Goal: Task Accomplishment & Management: Manage account settings

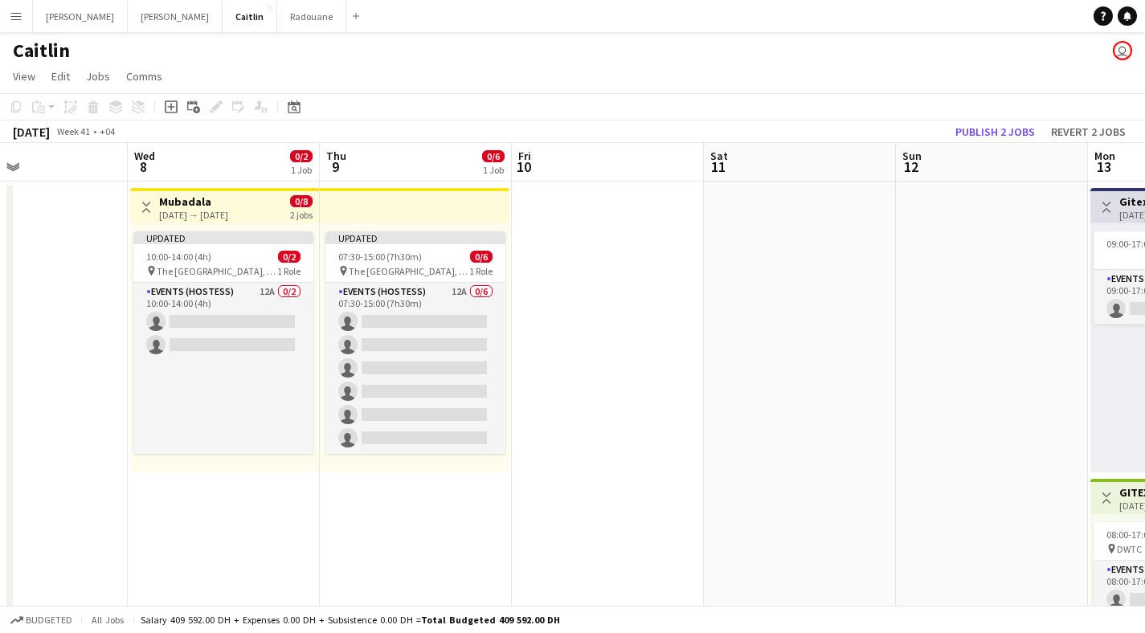
scroll to position [0, 448]
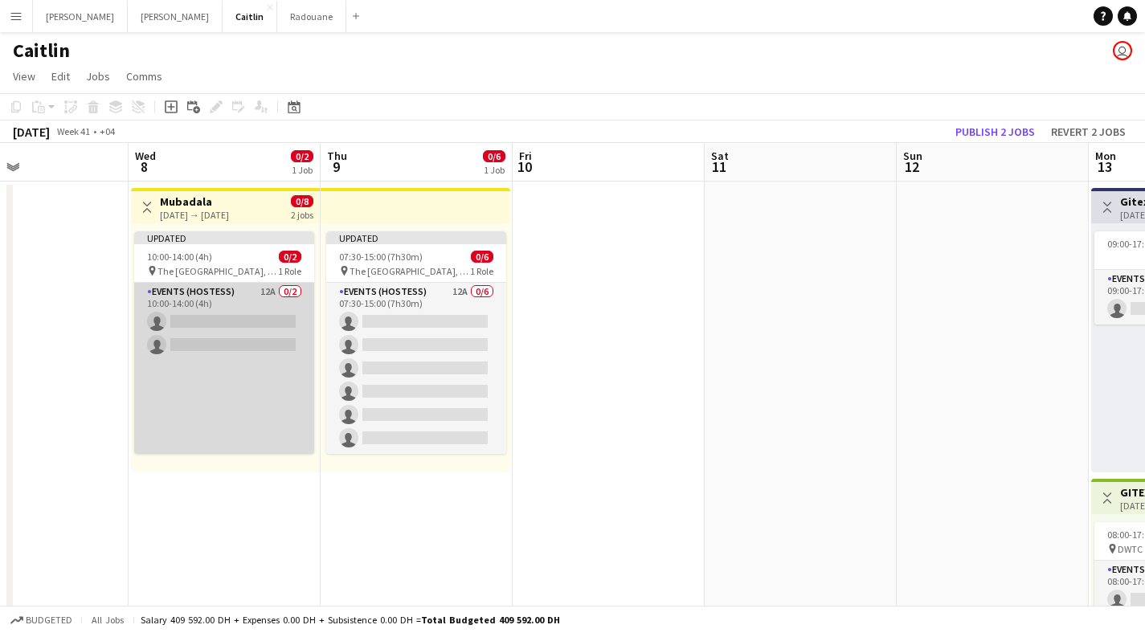
click at [219, 324] on app-card-role "Events (Hostess) 12A 0/2 10:00-14:00 (4h) single-neutral-actions single-neutral…" at bounding box center [224, 368] width 180 height 171
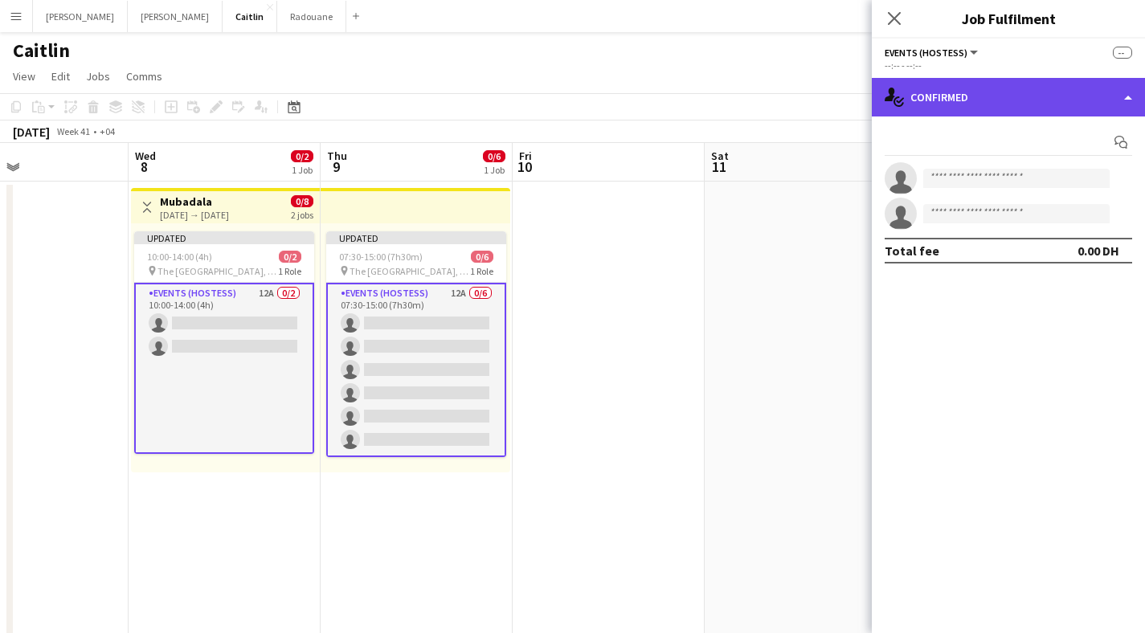
click at [1025, 92] on div "single-neutral-actions-check-2 Confirmed" at bounding box center [1008, 97] width 273 height 39
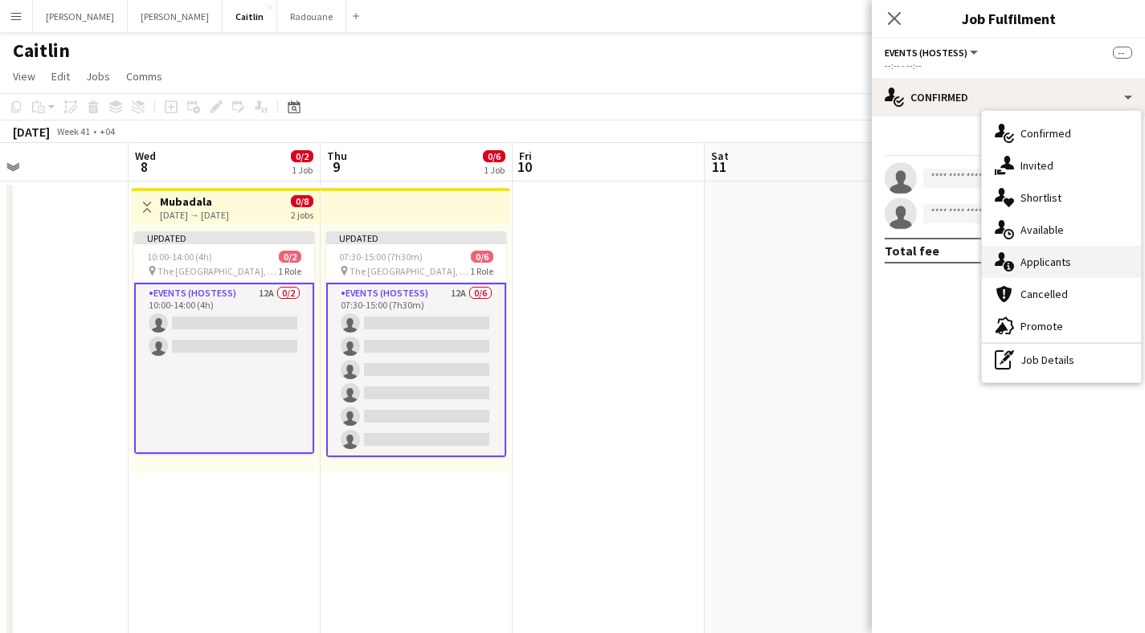
click at [1047, 266] on span "Applicants" at bounding box center [1046, 262] width 51 height 14
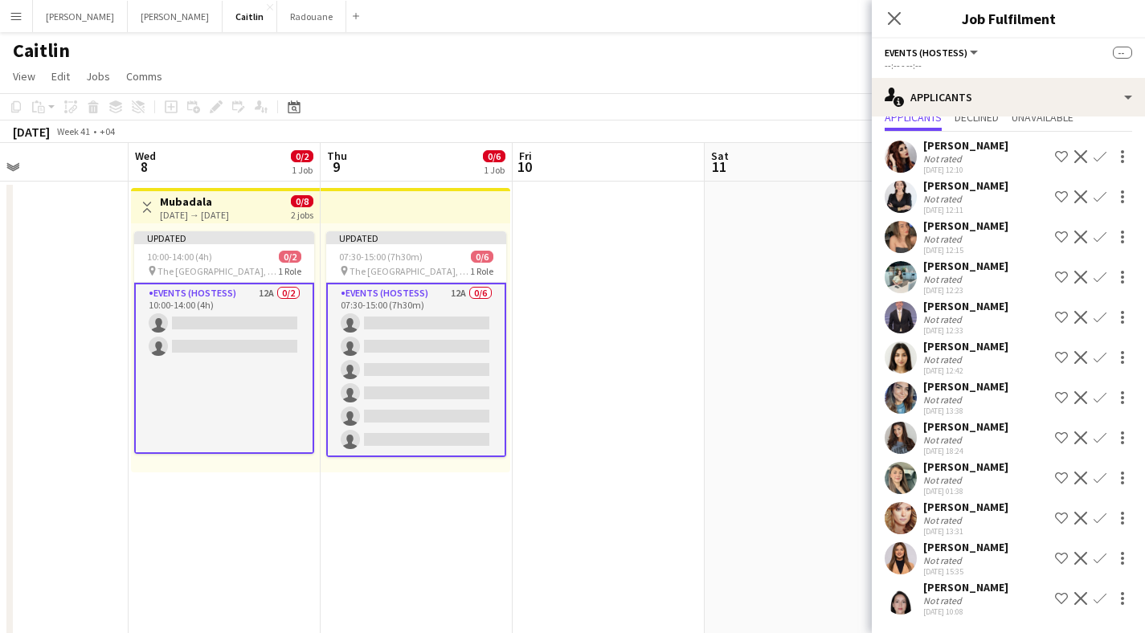
scroll to position [55, 0]
click at [966, 364] on div "Not rated" at bounding box center [965, 360] width 85 height 12
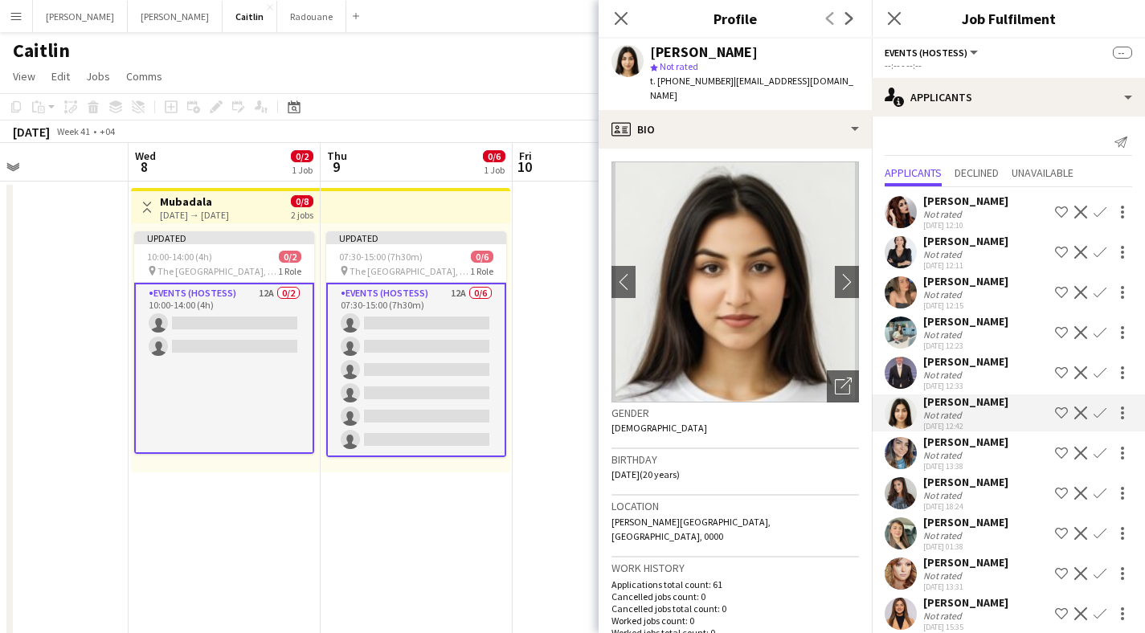
scroll to position [0, 0]
click at [976, 273] on div "[PERSON_NAME] Not rated [DATE] 12:10 Shortlist crew Decline Confirm [PERSON_NAM…" at bounding box center [1008, 431] width 273 height 489
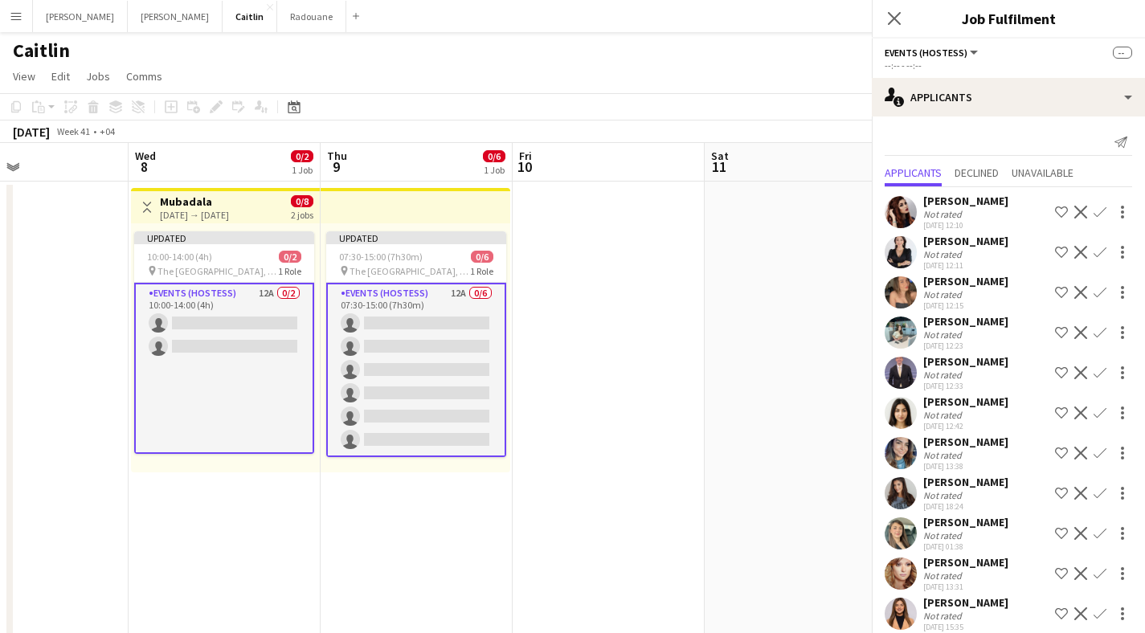
click at [976, 285] on div "[PERSON_NAME]" at bounding box center [965, 281] width 85 height 14
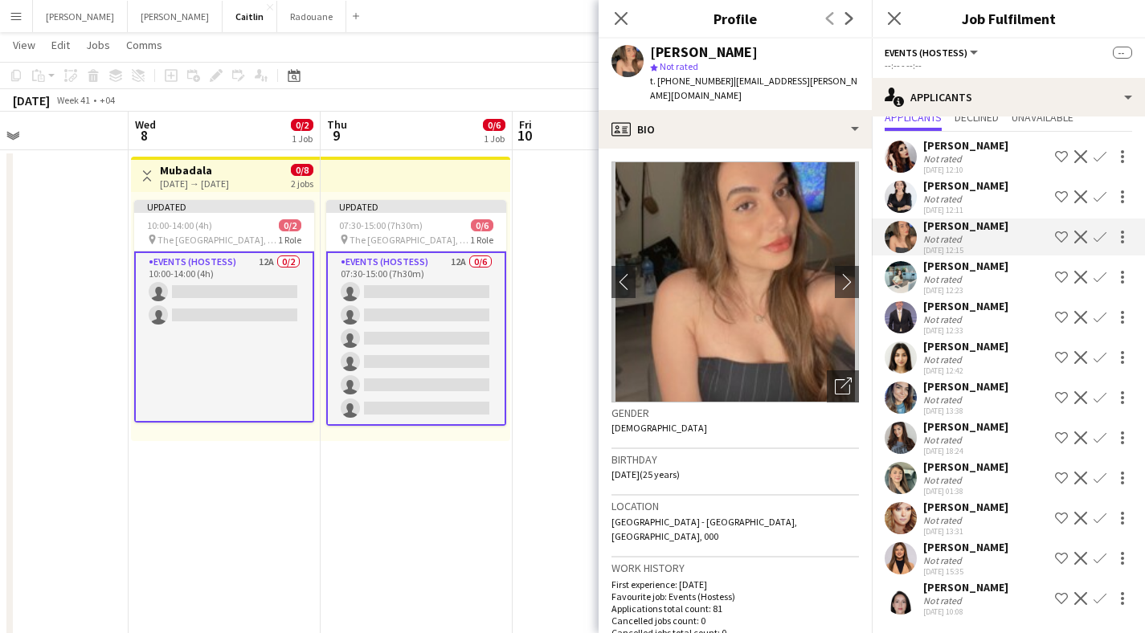
scroll to position [33, 0]
click at [972, 343] on div "[PERSON_NAME]" at bounding box center [965, 346] width 85 height 14
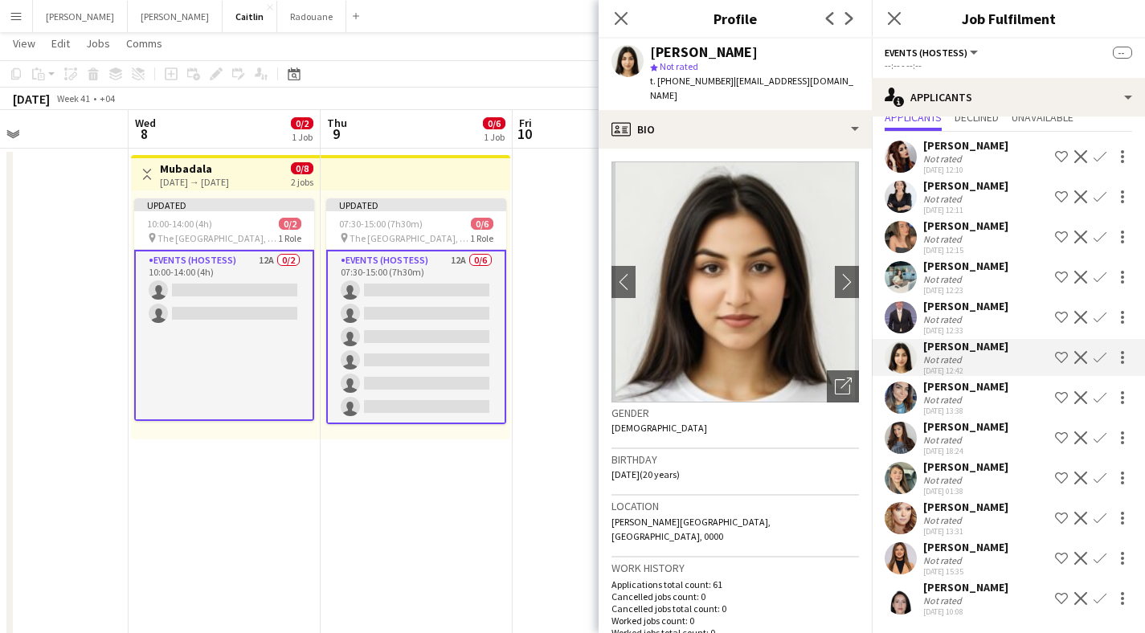
click at [968, 388] on div "[PERSON_NAME]" at bounding box center [965, 386] width 85 height 14
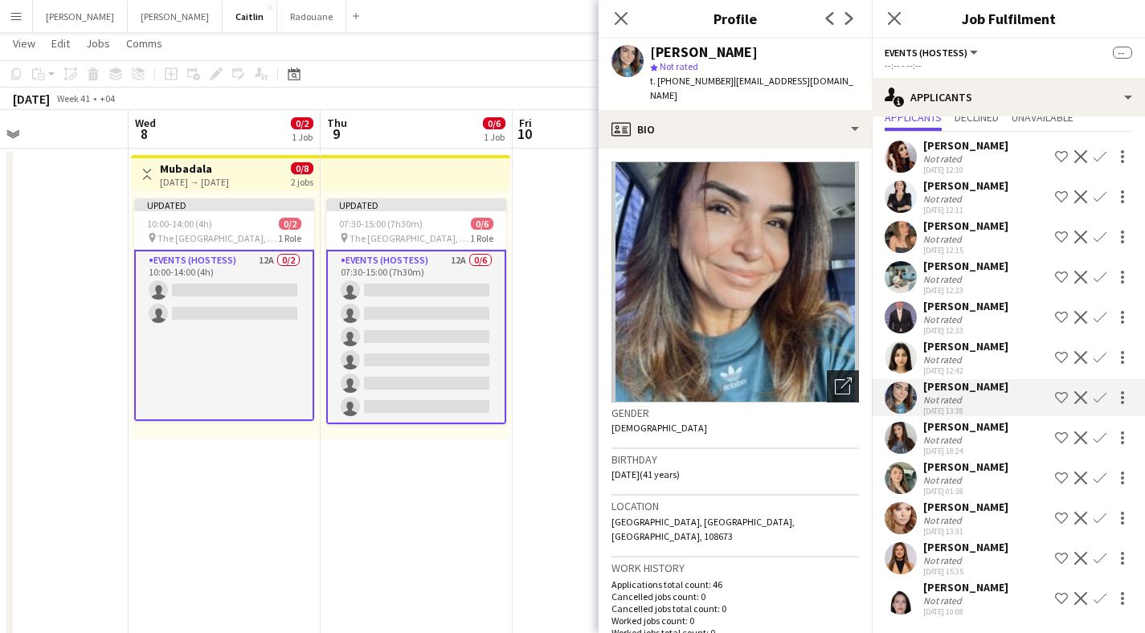
click at [835, 379] on icon at bounding box center [842, 386] width 15 height 15
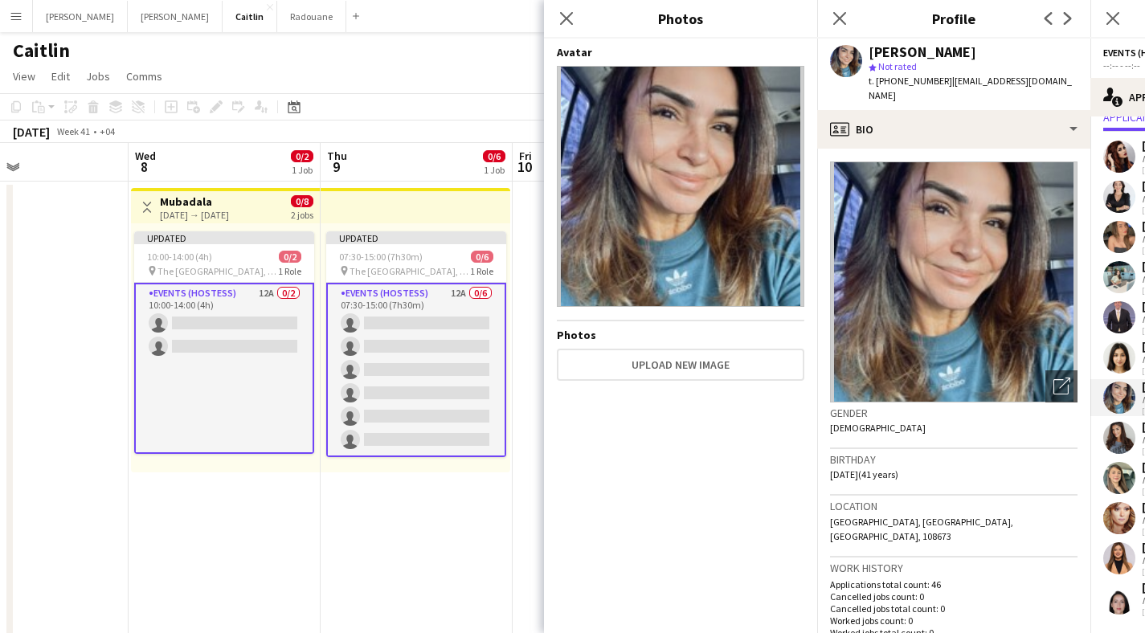
scroll to position [0, 0]
click at [844, 21] on icon "Close pop-in" at bounding box center [839, 17] width 15 height 15
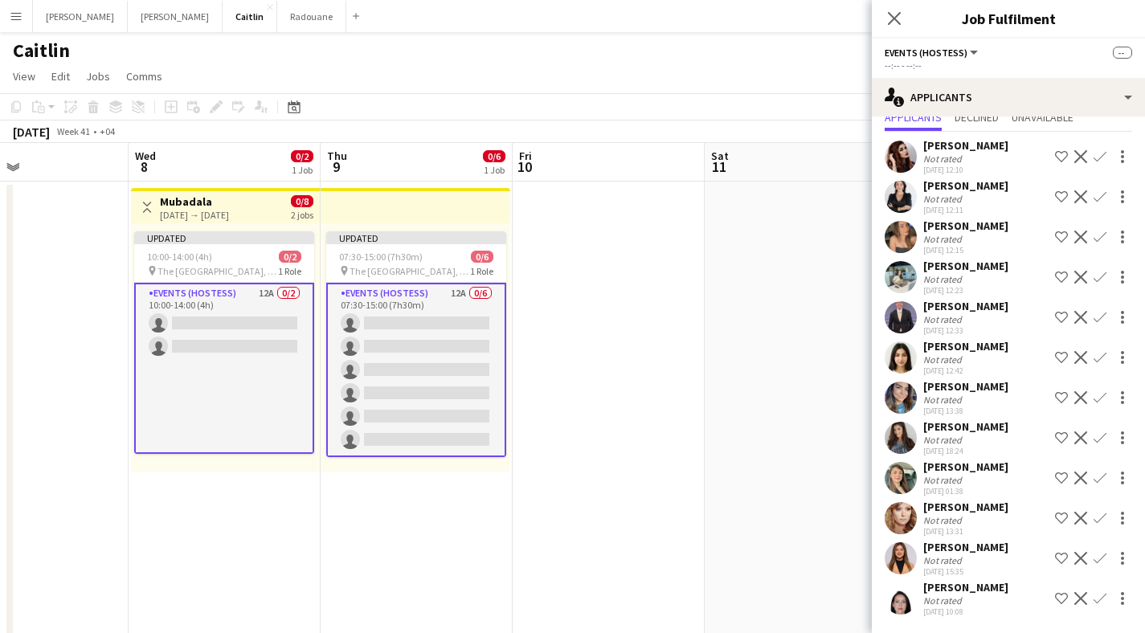
click at [952, 425] on div "[PERSON_NAME]" at bounding box center [965, 427] width 85 height 14
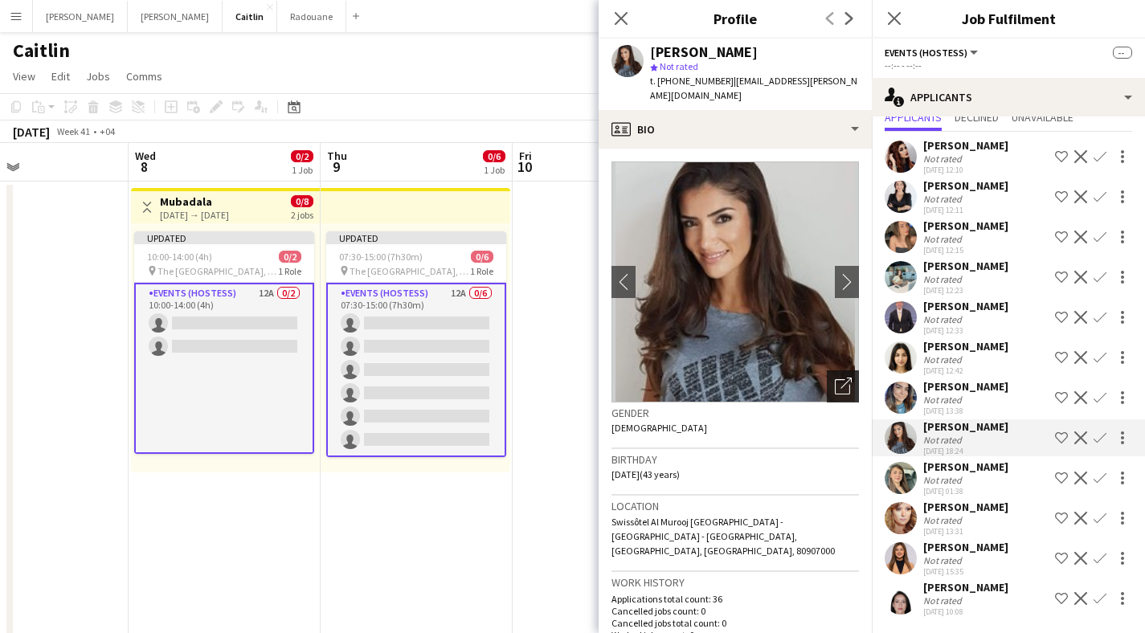
click at [837, 378] on icon "Open photos pop-in" at bounding box center [843, 386] width 17 height 17
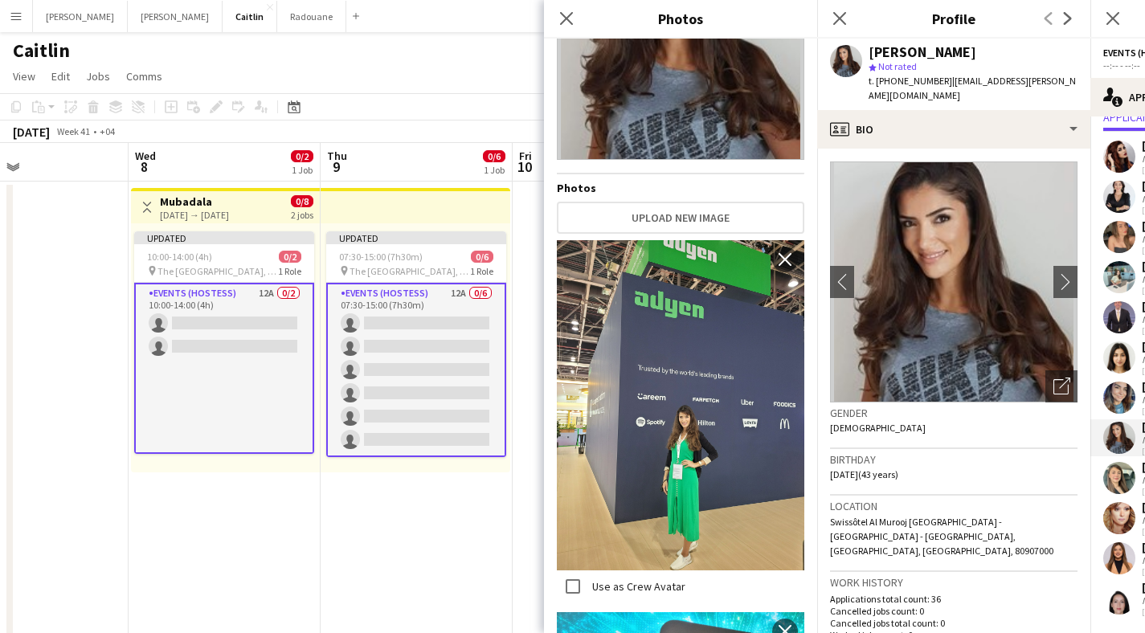
scroll to position [346, 0]
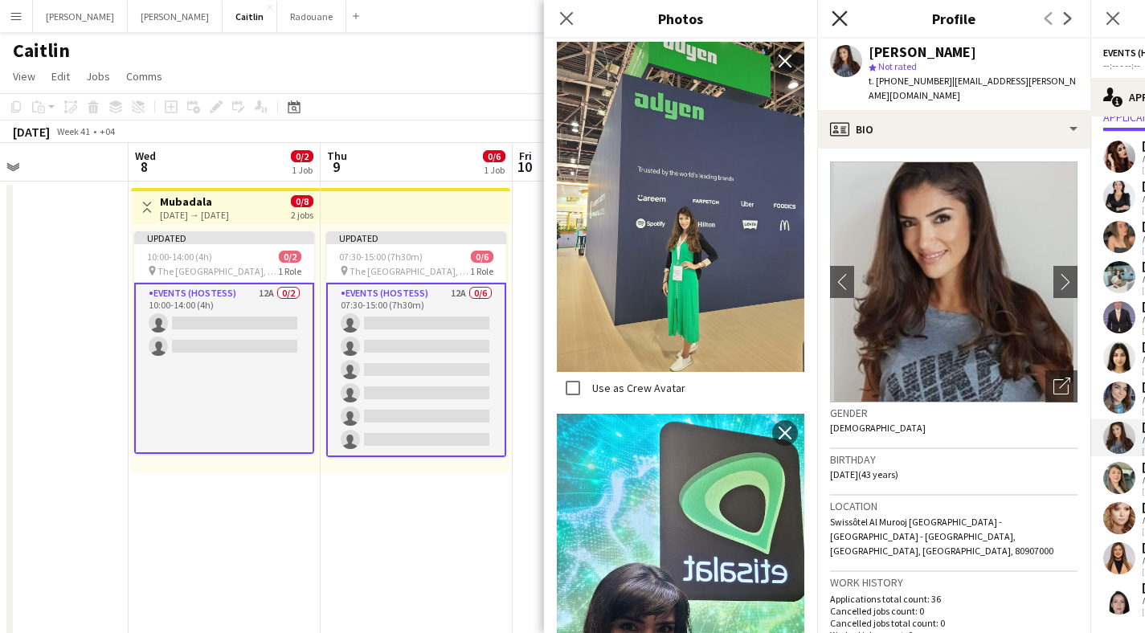
click at [839, 23] on icon "Close pop-in" at bounding box center [839, 17] width 15 height 15
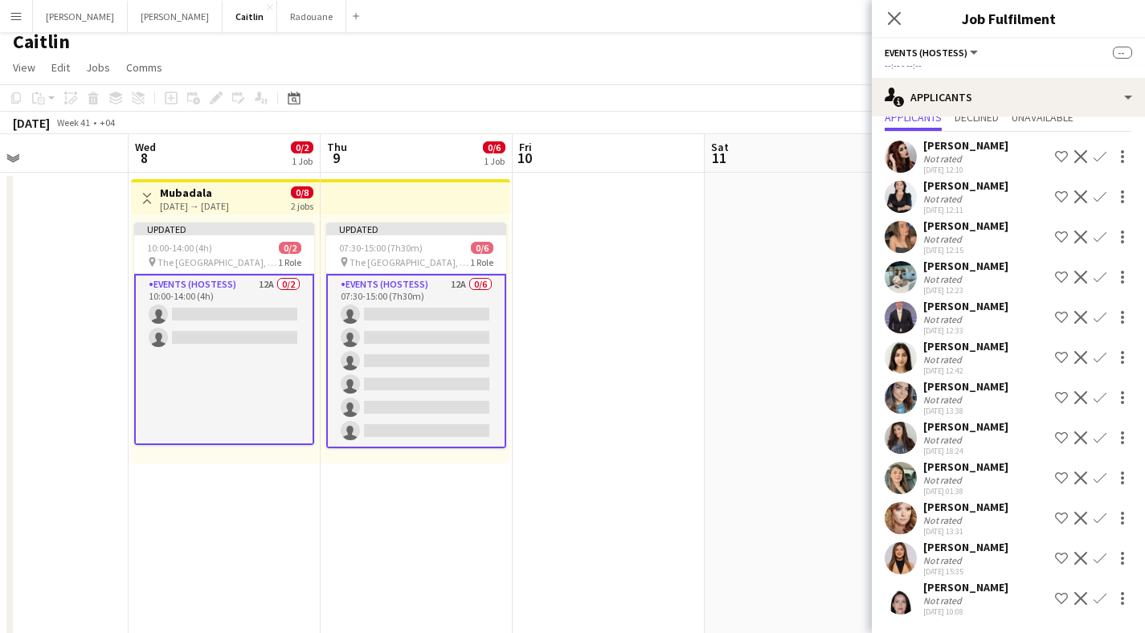
scroll to position [10, 0]
click at [936, 477] on div "Not rated" at bounding box center [944, 480] width 42 height 12
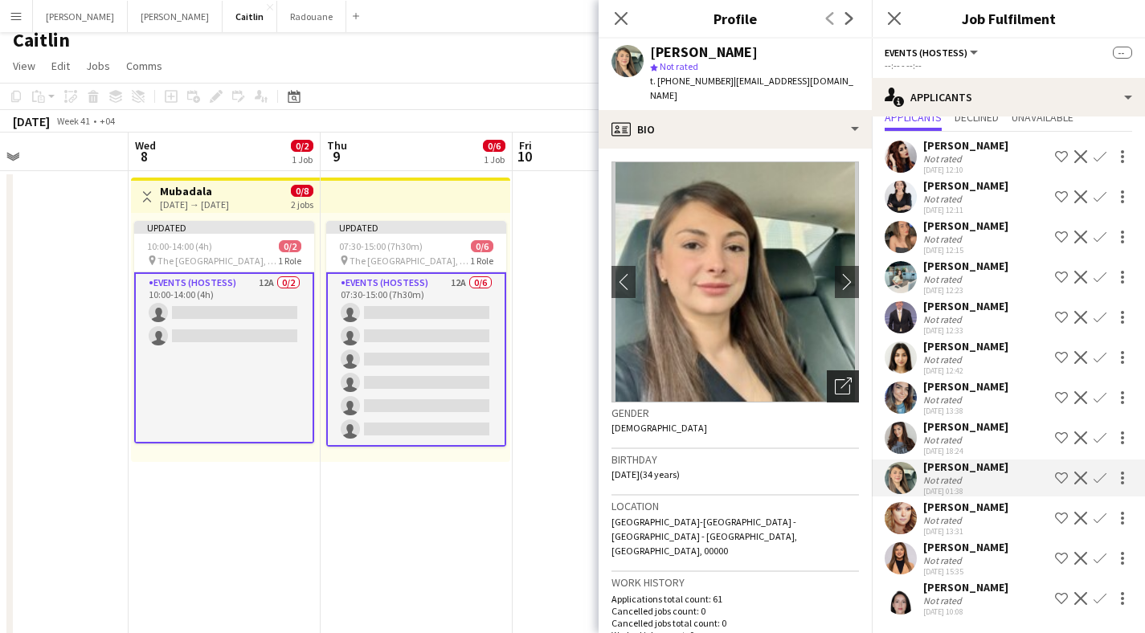
click at [835, 378] on icon "Open photos pop-in" at bounding box center [843, 386] width 17 height 17
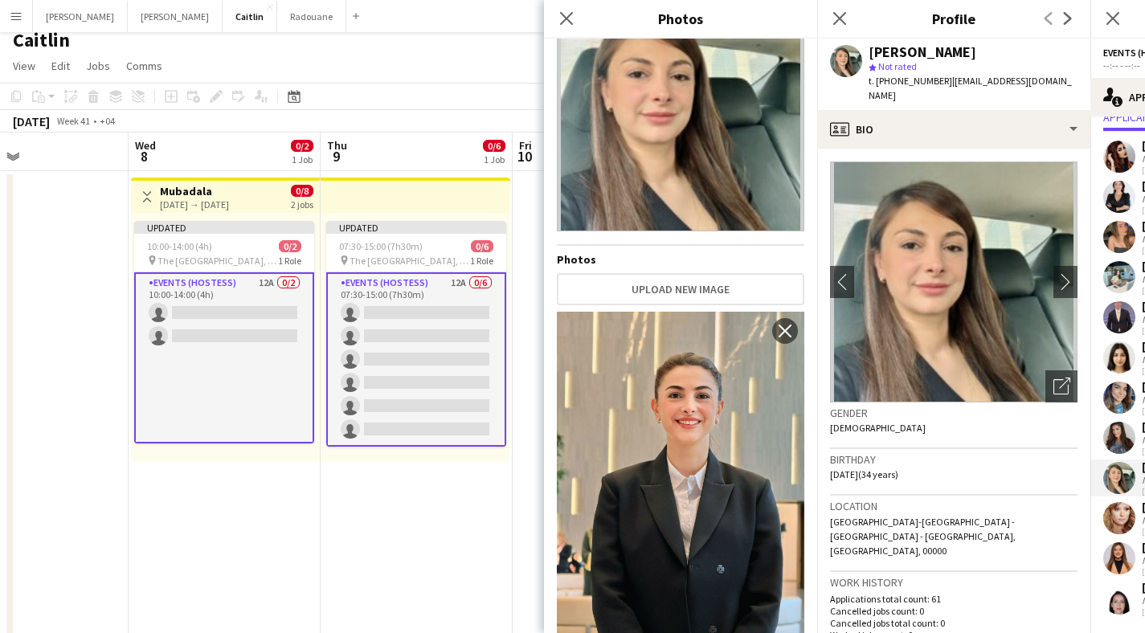
scroll to position [102, 0]
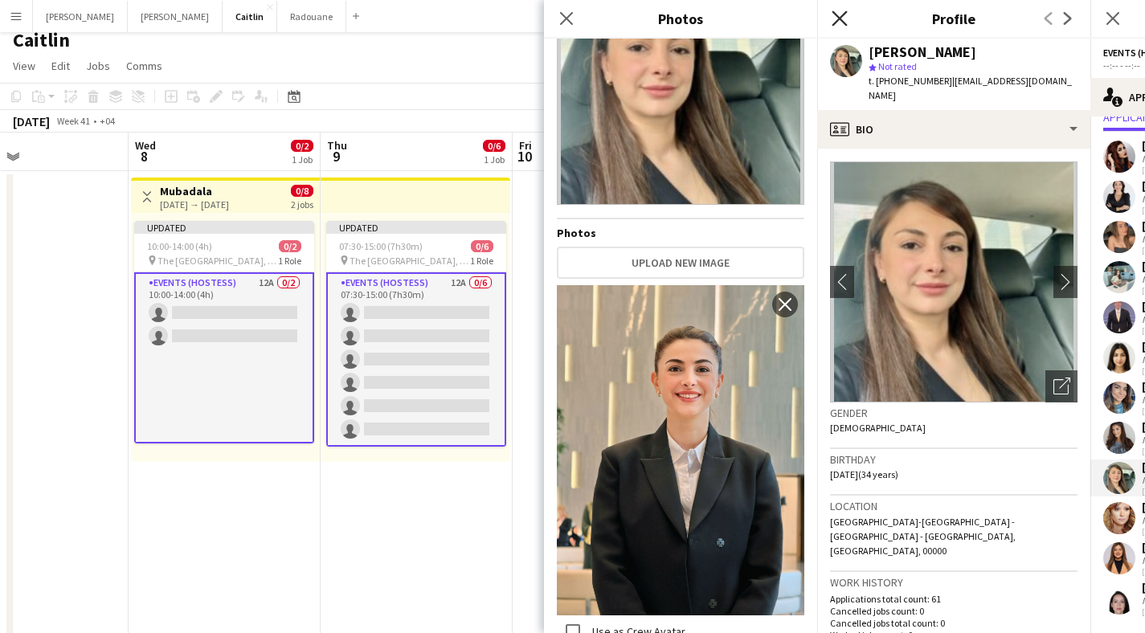
click at [844, 21] on icon "Close pop-in" at bounding box center [839, 17] width 15 height 15
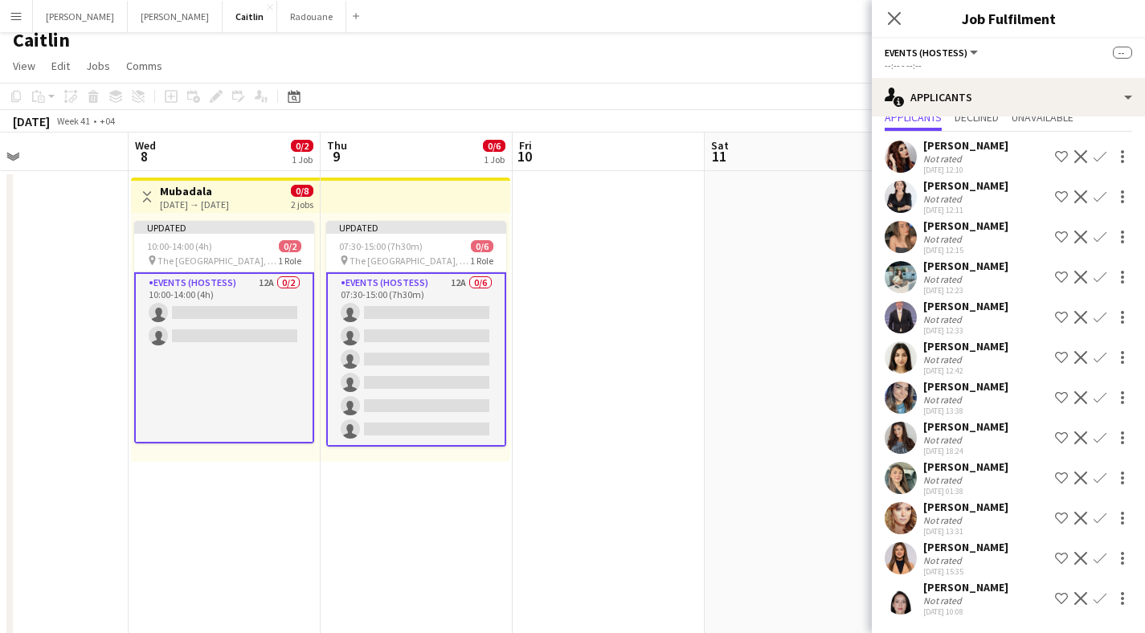
click at [996, 440] on div "[PERSON_NAME] Not rated [DATE] 18:24 Shortlist crew Decline Confirm" at bounding box center [1008, 438] width 273 height 37
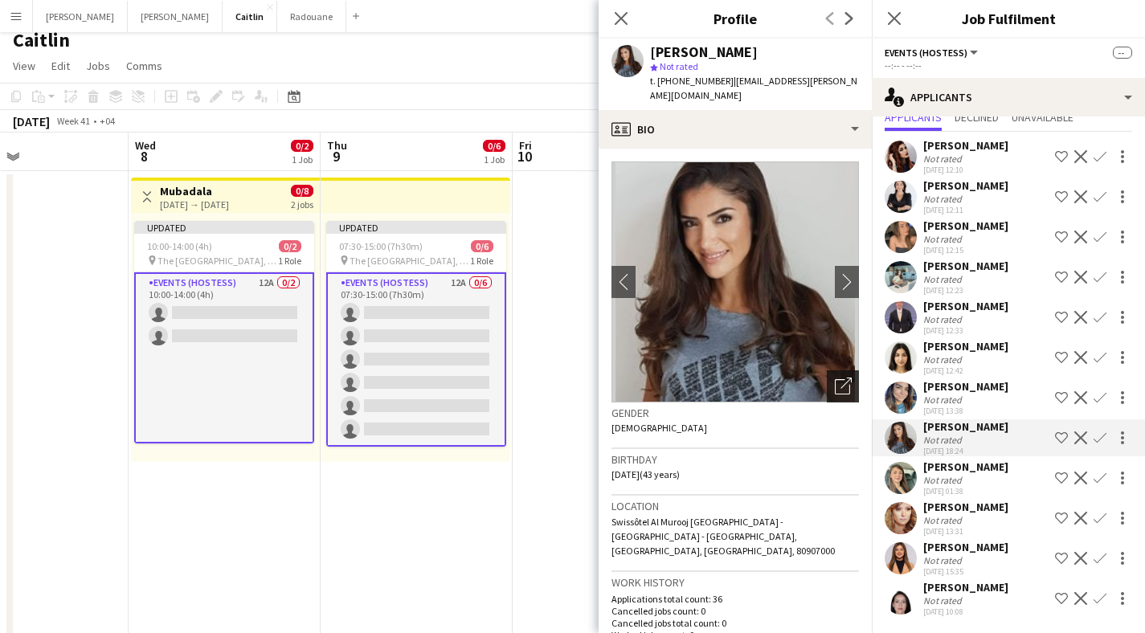
click at [837, 378] on icon "Open photos pop-in" at bounding box center [843, 386] width 17 height 17
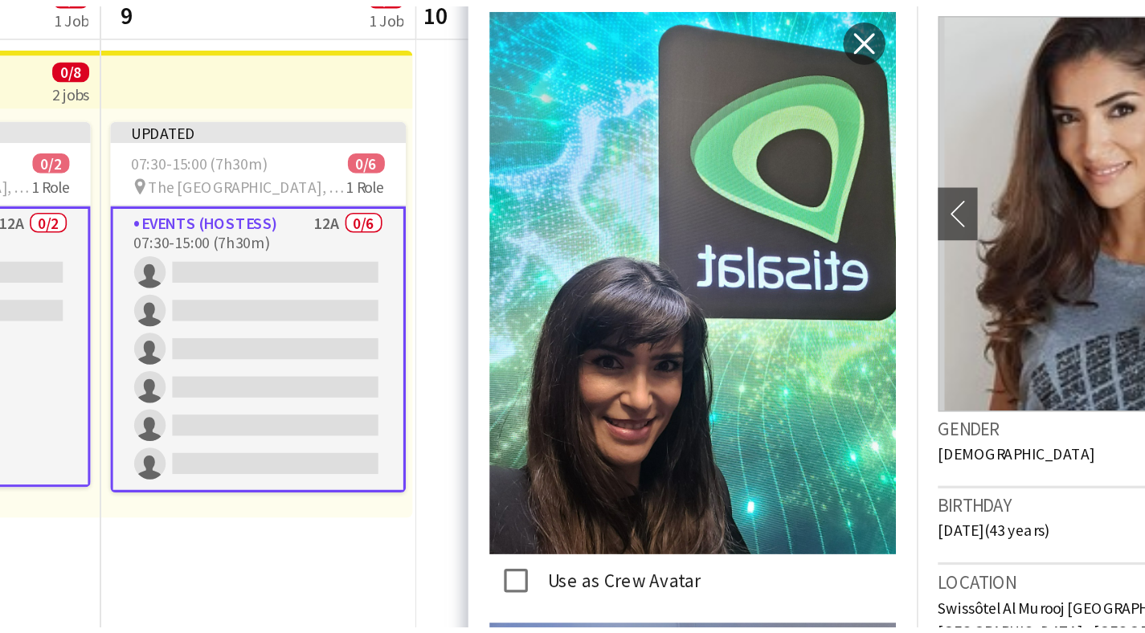
scroll to position [10, 0]
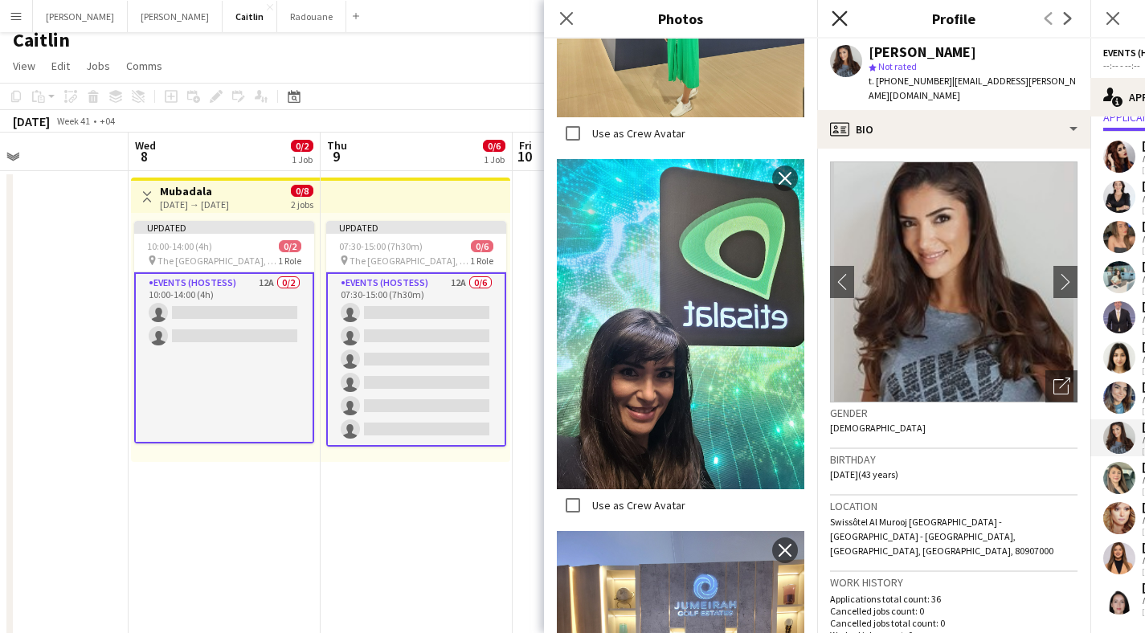
click at [840, 20] on icon "Close pop-in" at bounding box center [839, 17] width 15 height 15
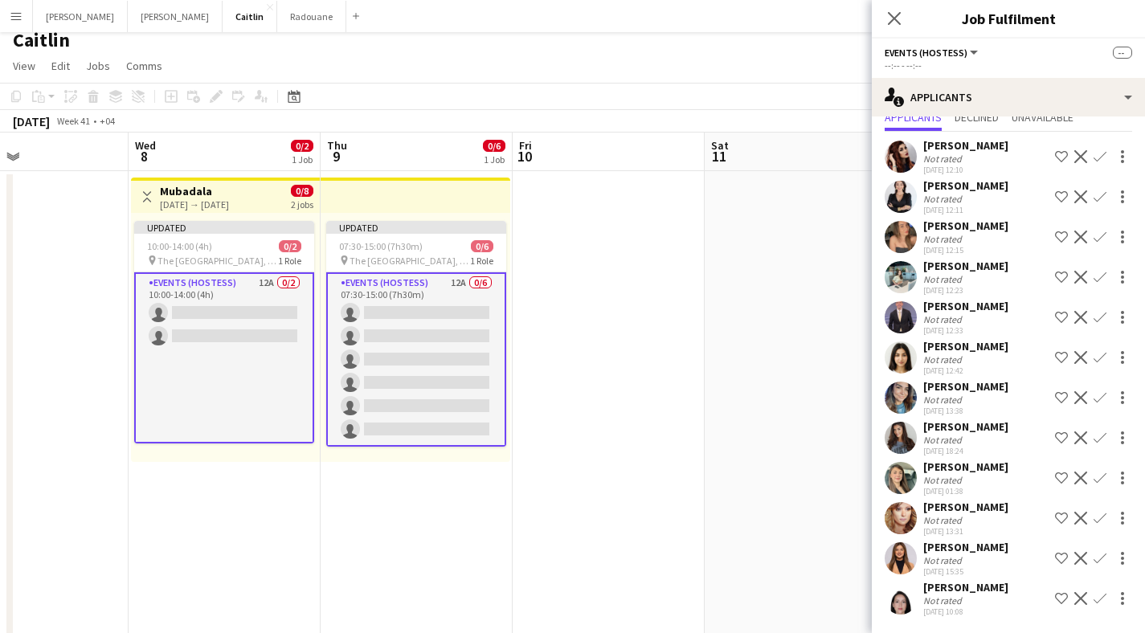
scroll to position [35, 0]
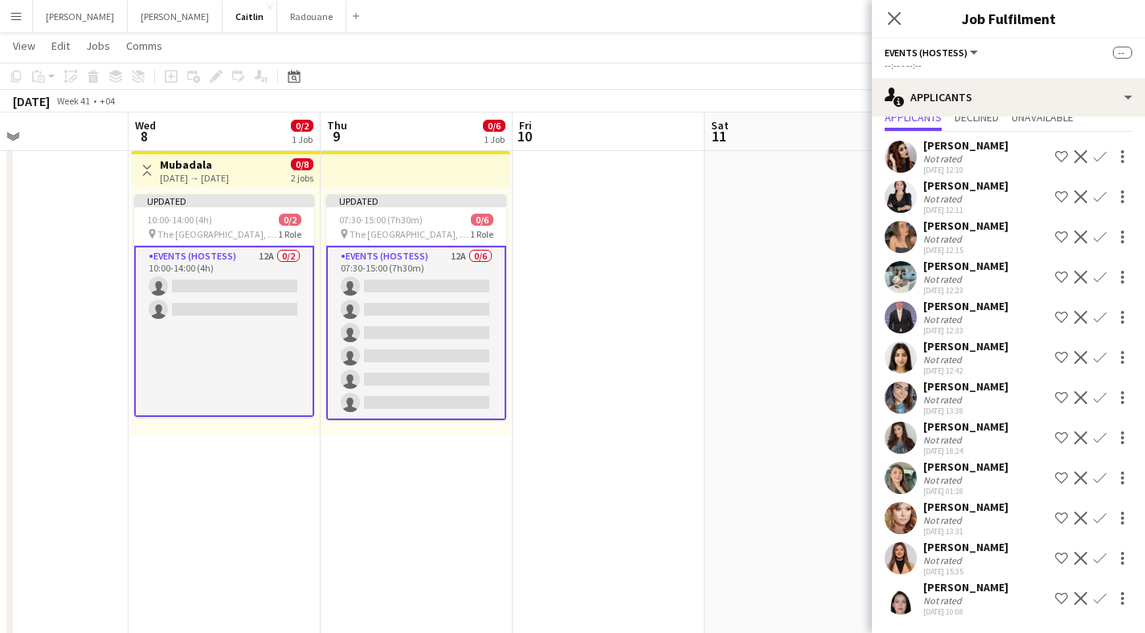
click at [981, 510] on div "[PERSON_NAME]" at bounding box center [965, 507] width 85 height 14
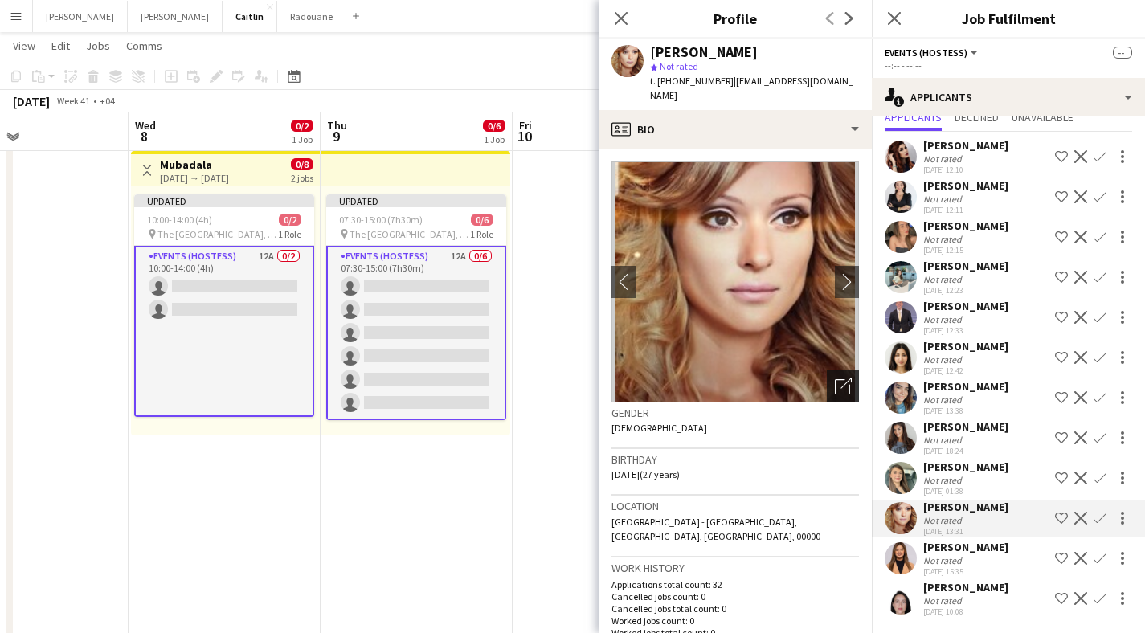
click at [840, 375] on div "Open photos pop-in" at bounding box center [843, 386] width 32 height 32
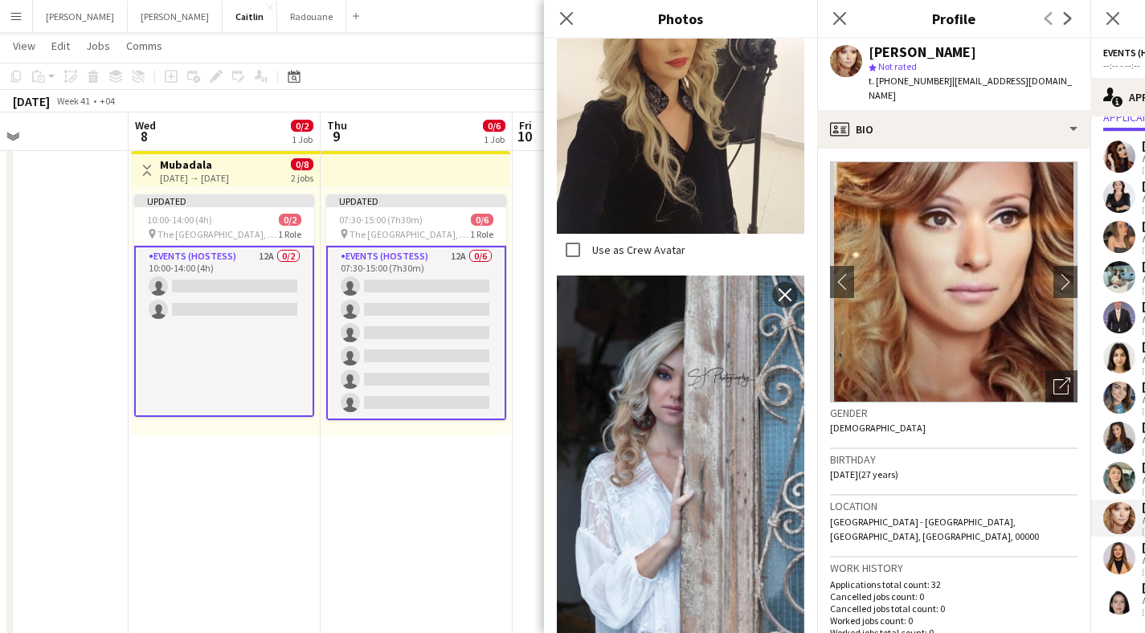
scroll to position [1238, 0]
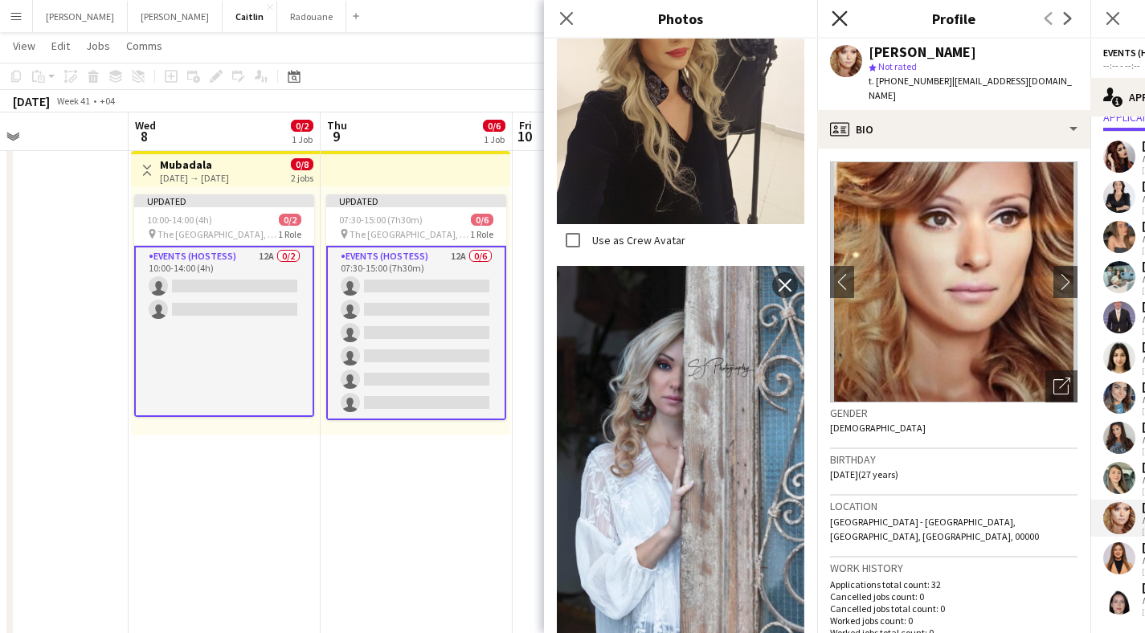
click at [840, 20] on icon "Close pop-in" at bounding box center [839, 17] width 15 height 15
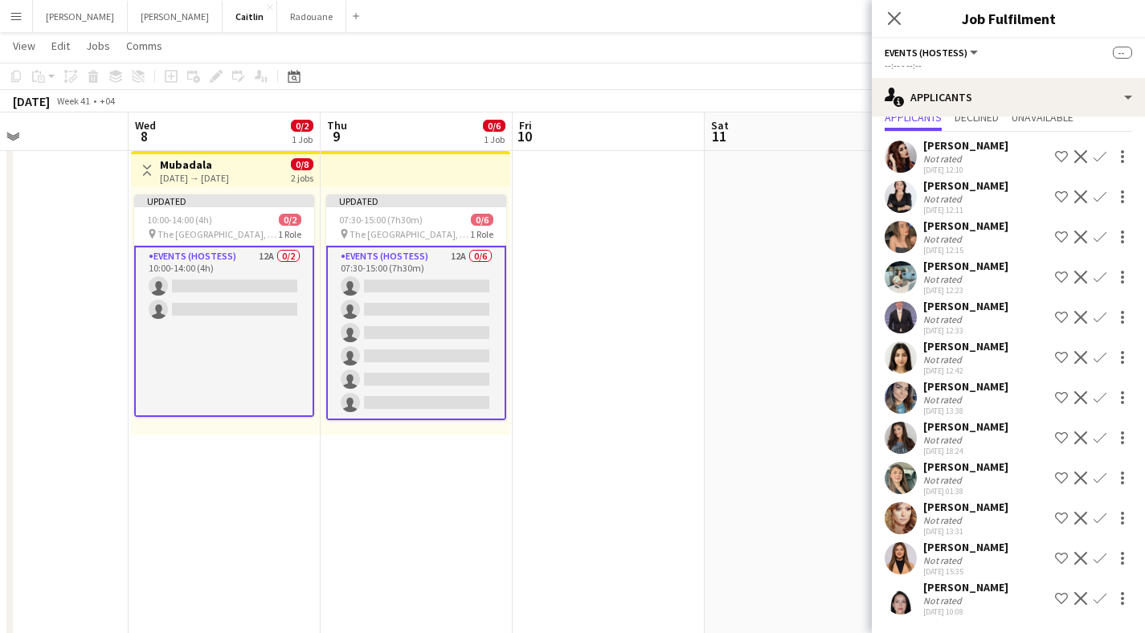
click at [964, 599] on div "Not rated" at bounding box center [965, 601] width 85 height 12
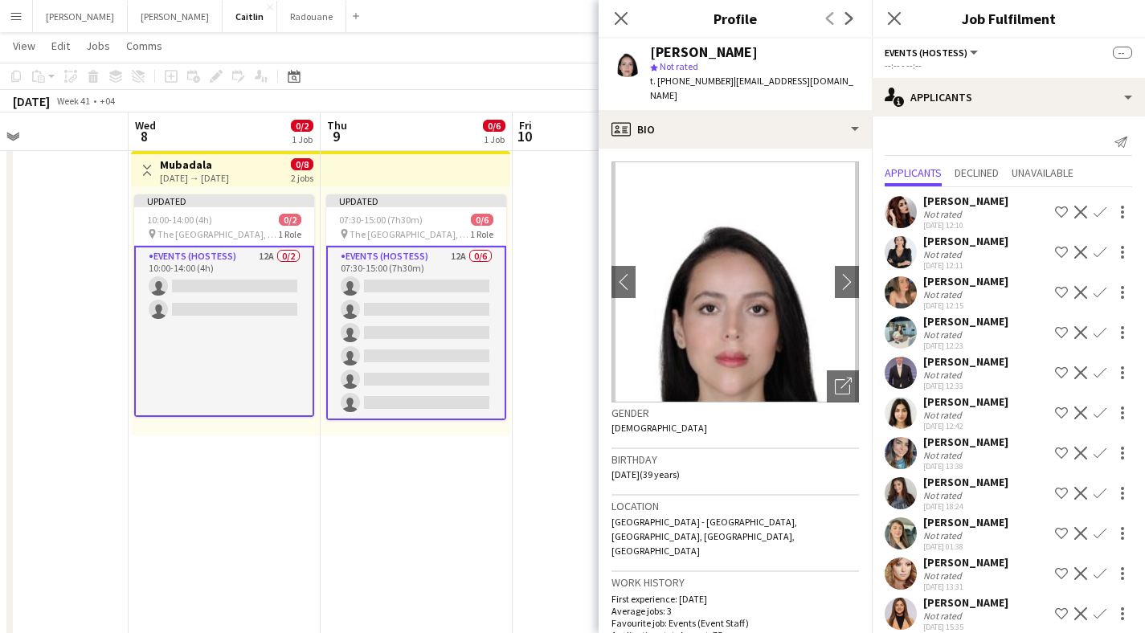
scroll to position [0, 0]
click at [898, 14] on icon "Close pop-in" at bounding box center [893, 17] width 15 height 15
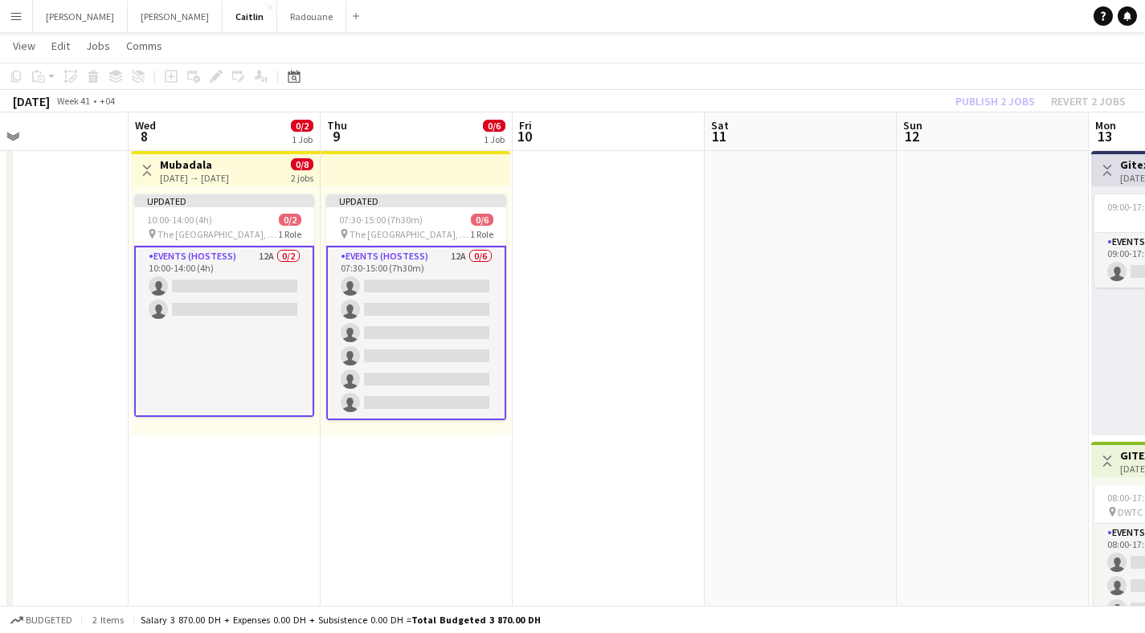
drag, startPoint x: 801, startPoint y: 201, endPoint x: 362, endPoint y: 260, distance: 442.8
click at [361, 261] on app-calendar-viewport "Sun 5 0/1 1 Job Mon 6 Tue 7 Wed 8 0/2 1 Job Thu 9 0/6 1 Job Fri 10 Sat 11 Sun 1…" at bounding box center [572, 380] width 1145 height 706
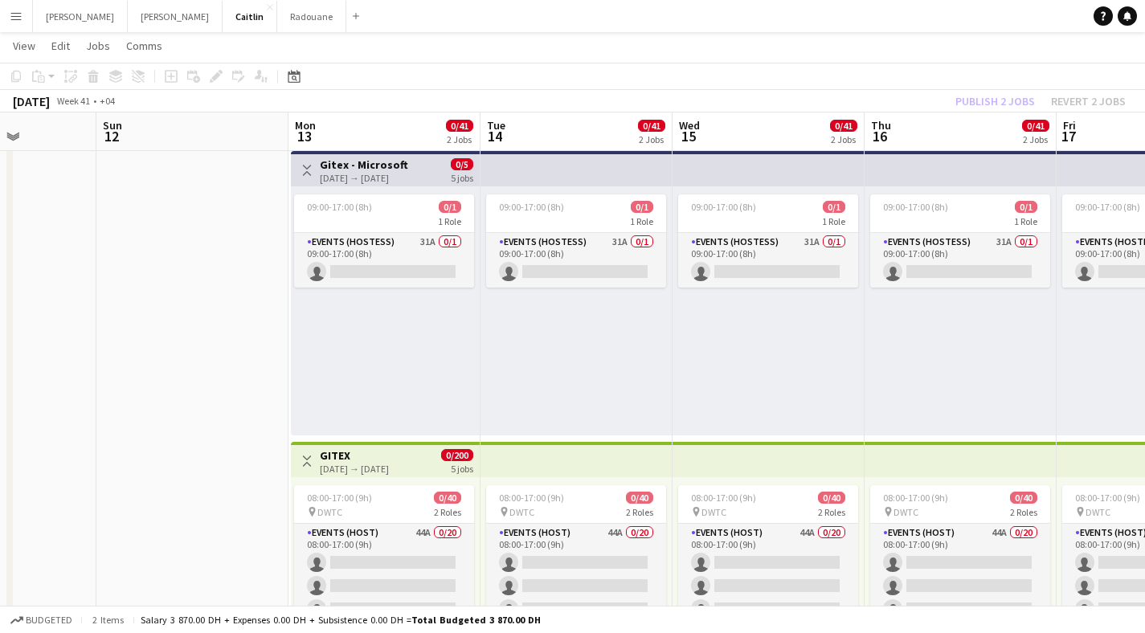
drag, startPoint x: 726, startPoint y: 248, endPoint x: 169, endPoint y: 285, distance: 558.2
click at [169, 285] on app-calendar-viewport "Tue 7 Wed 8 0/2 1 Job Thu 9 0/6 1 Job Fri 10 Sat 11 Sun 12 Mon 13 0/41 2 Jobs T…" at bounding box center [572, 380] width 1145 height 706
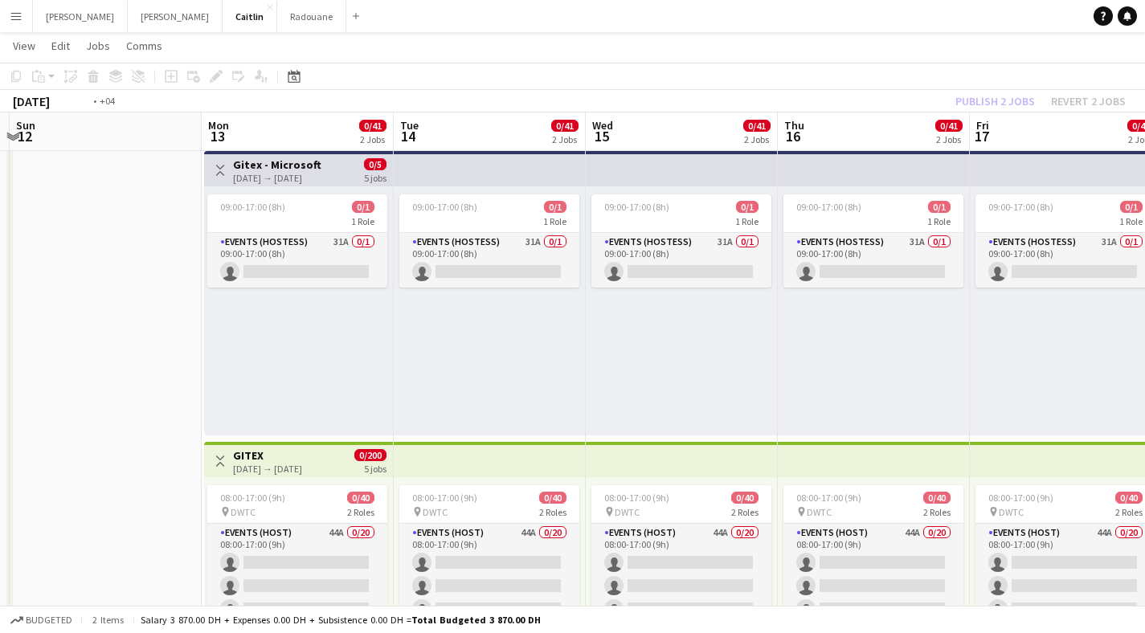
drag, startPoint x: 882, startPoint y: 251, endPoint x: 289, endPoint y: 322, distance: 597.4
click at [288, 325] on app-calendar-viewport "Thu 9 0/6 1 Job Fri 10 Sat 11 Sun 12 Mon 13 0/41 2 Jobs Tue 14 0/41 2 Jobs Wed …" at bounding box center [572, 380] width 1145 height 706
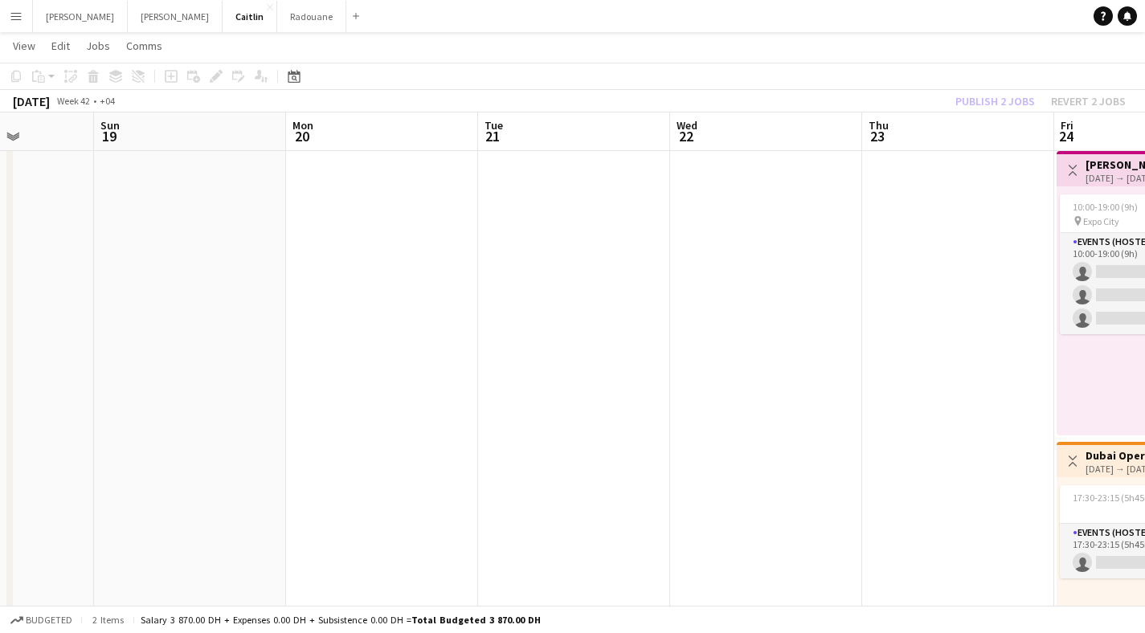
drag, startPoint x: 871, startPoint y: 277, endPoint x: 194, endPoint y: 317, distance: 677.9
click at [209, 327] on app-calendar-viewport "Wed 15 0/41 2 Jobs Thu 16 0/41 2 Jobs Fri 17 0/41 2 Jobs Sat 18 Sun 19 Mon 20 T…" at bounding box center [572, 380] width 1145 height 706
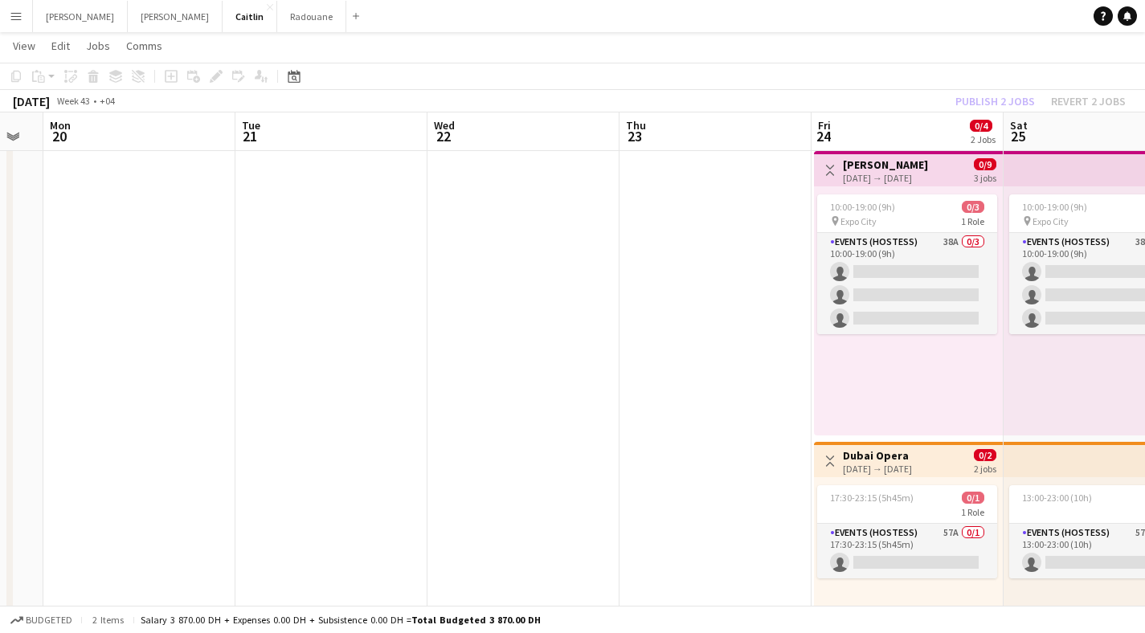
drag, startPoint x: 739, startPoint y: 268, endPoint x: 244, endPoint y: 256, distance: 496.0
click at [230, 266] on app-calendar-viewport "Fri 17 0/41 2 Jobs Sat 18 Sun 19 Mon 20 Tue 21 Wed 22 Thu 23 Fri 24 0/4 2 Jobs …" at bounding box center [572, 380] width 1145 height 706
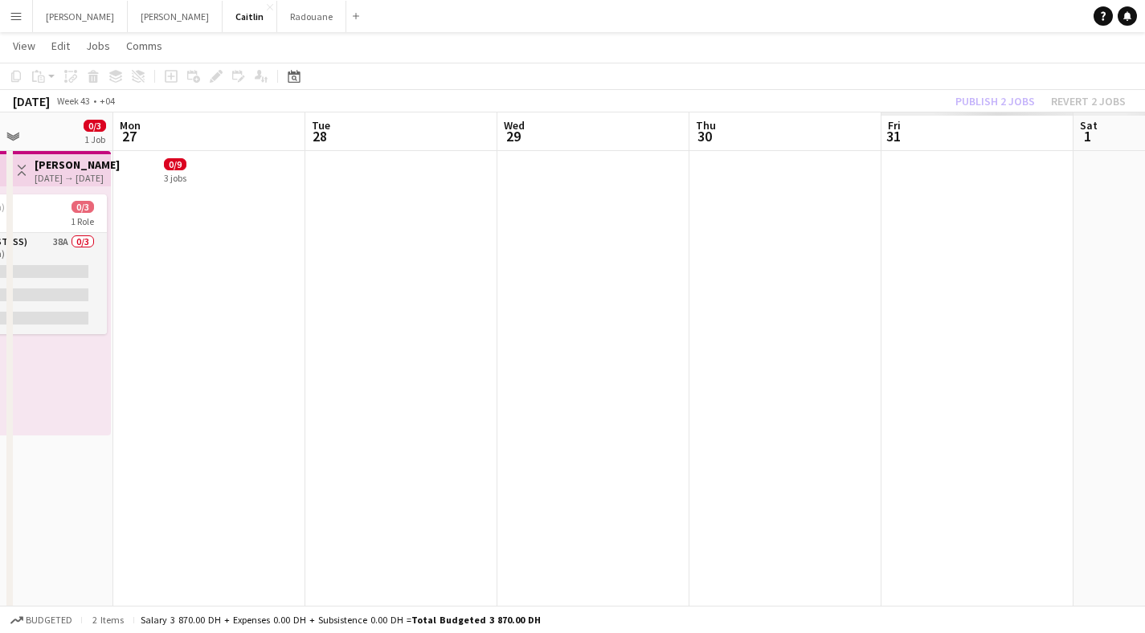
drag, startPoint x: 817, startPoint y: 268, endPoint x: 29, endPoint y: 311, distance: 789.6
click at [28, 312] on app-calendar-viewport "Wed 22 Thu 23 Fri 24 0/4 2 Jobs Sat 25 0/4 2 Jobs Sun 26 0/3 1 Job Mon 27 Tue 2…" at bounding box center [572, 380] width 1145 height 706
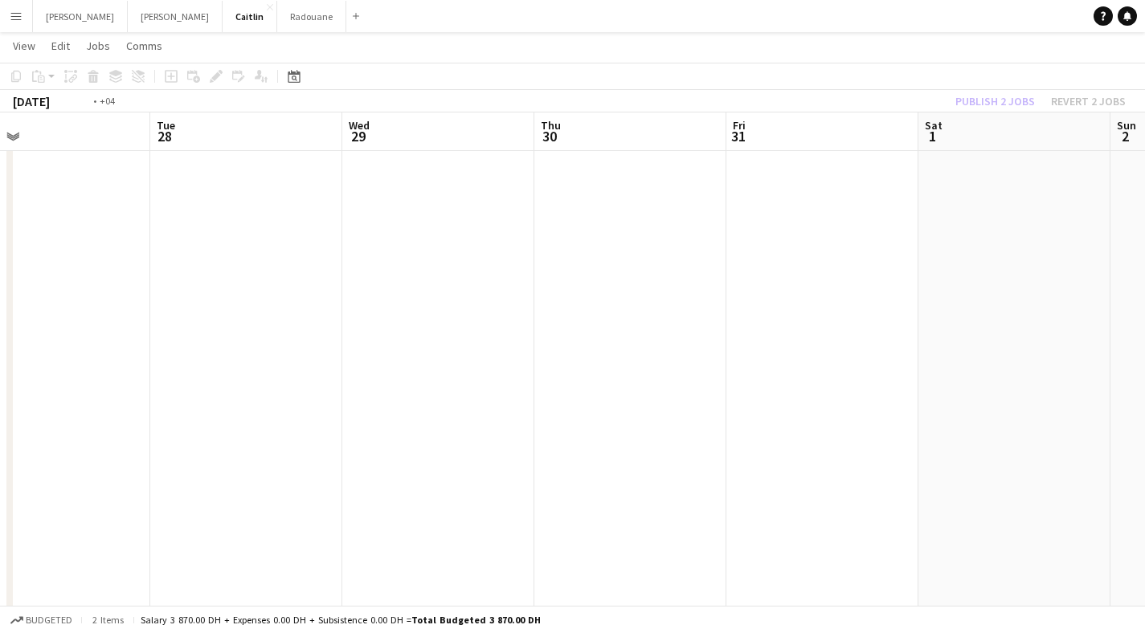
drag, startPoint x: 714, startPoint y: 225, endPoint x: 300, endPoint y: 287, distance: 419.3
click at [337, 310] on app-calendar-viewport "Fri 24 0/4 2 Jobs Sat 25 0/4 2 Jobs Sun 26 0/3 1 Job Mon 27 Tue 28 Wed 29 Thu 3…" at bounding box center [572, 380] width 1145 height 706
drag, startPoint x: 759, startPoint y: 272, endPoint x: 269, endPoint y: 269, distance: 490.3
click at [239, 293] on app-calendar-viewport "Sun 26 0/3 1 Job Mon 27 Tue 28 Wed 29 Thu 30 Fri 31 Sat 1 Sun 2 Mon 3 Tue 4 Wed…" at bounding box center [572, 380] width 1145 height 706
drag, startPoint x: 848, startPoint y: 213, endPoint x: 161, endPoint y: 276, distance: 690.0
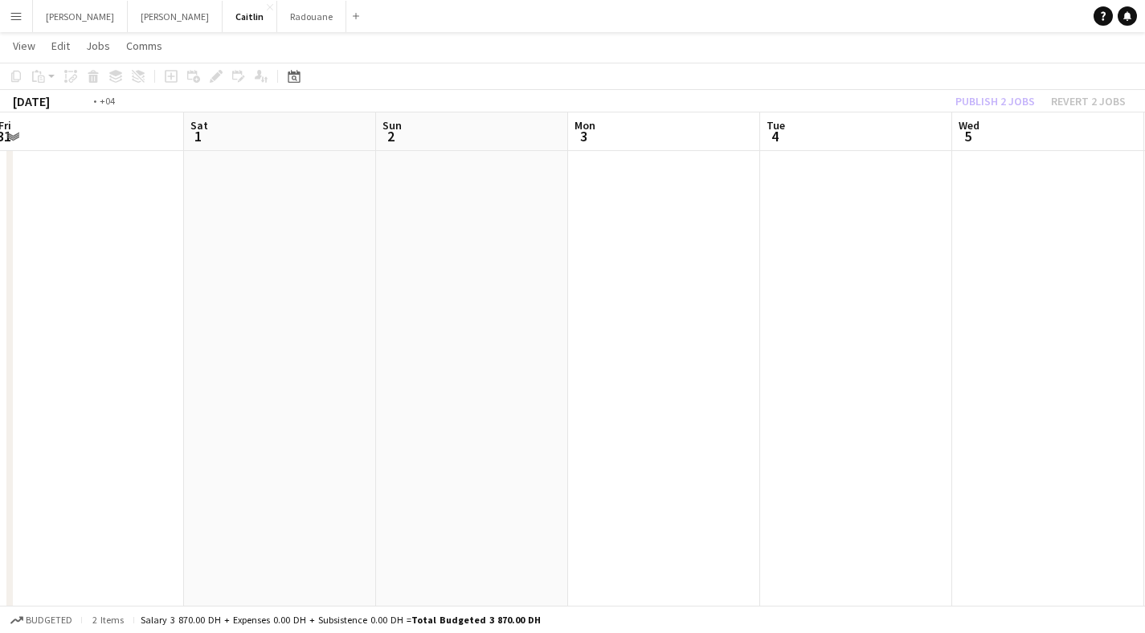
click at [160, 276] on app-calendar-viewport "Tue 28 Wed 29 Thu 30 Fri 31 Sat 1 Sun 2 Mon 3 Tue 4 Wed 5 Thu 6 0/8 1 Job Fri 7…" at bounding box center [572, 380] width 1145 height 706
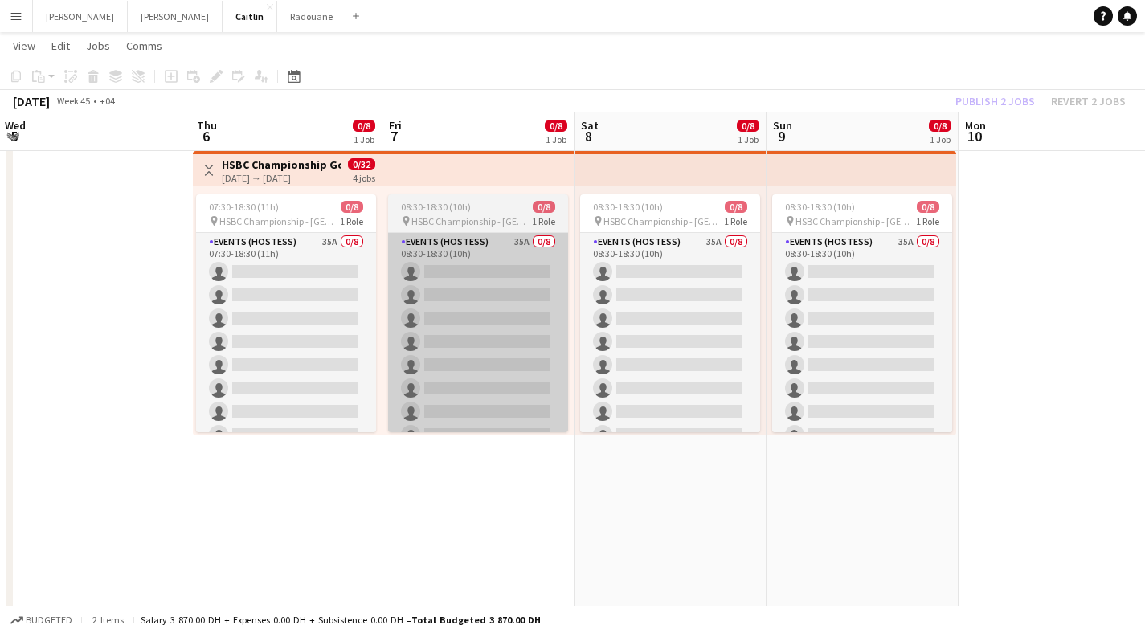
drag, startPoint x: 663, startPoint y: 240, endPoint x: 418, endPoint y: 286, distance: 249.4
click at [429, 294] on app-calendar-viewport "Sat 1 Sun 2 Mon 3 Tue 4 Wed 5 Thu 6 0/8 1 Job Fri 7 0/8 1 Job Sat 8 0/8 1 Job S…" at bounding box center [572, 380] width 1145 height 706
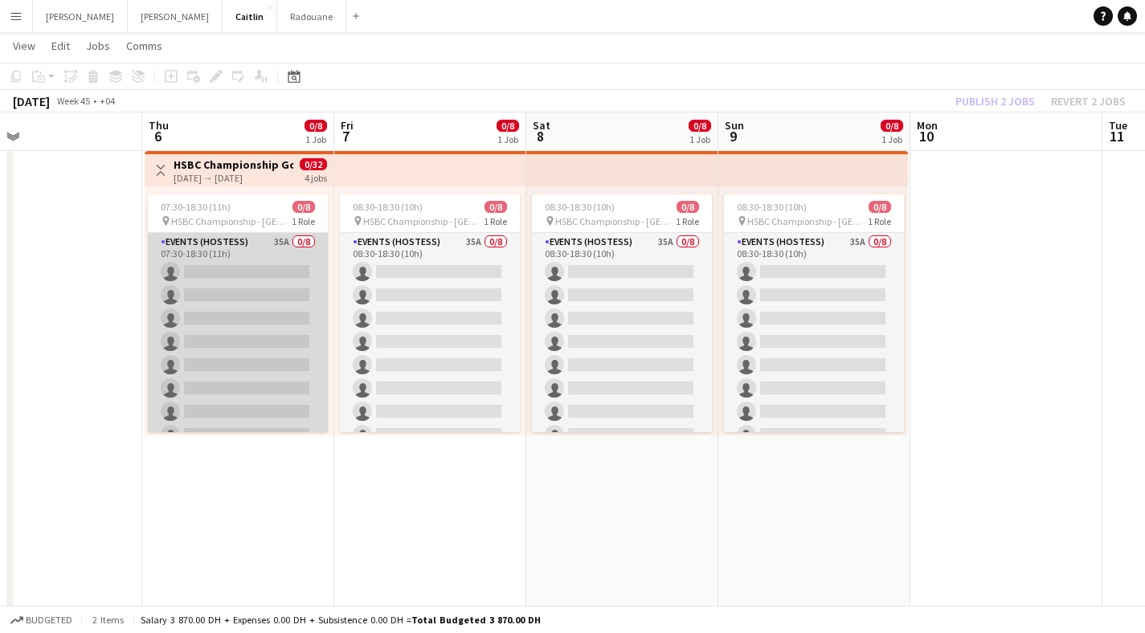
click at [221, 285] on app-card-role "Events (Hostess) 35A 0/8 07:30-18:30 (11h) single-neutral-actions single-neutra…" at bounding box center [238, 342] width 180 height 218
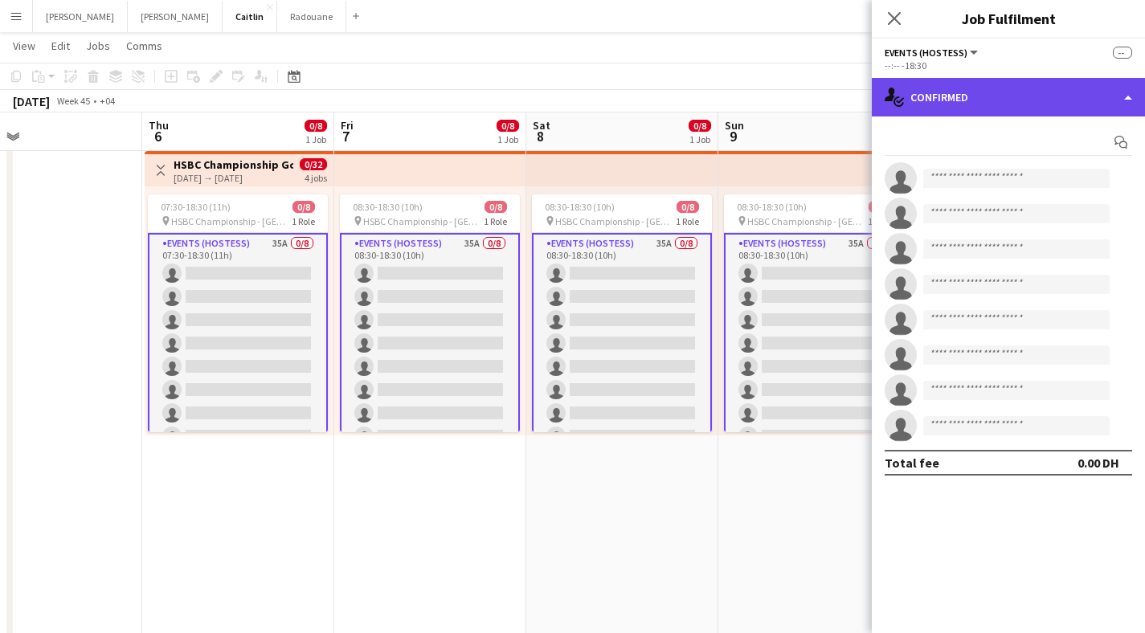
click at [1009, 92] on div "single-neutral-actions-check-2 Confirmed" at bounding box center [1008, 97] width 273 height 39
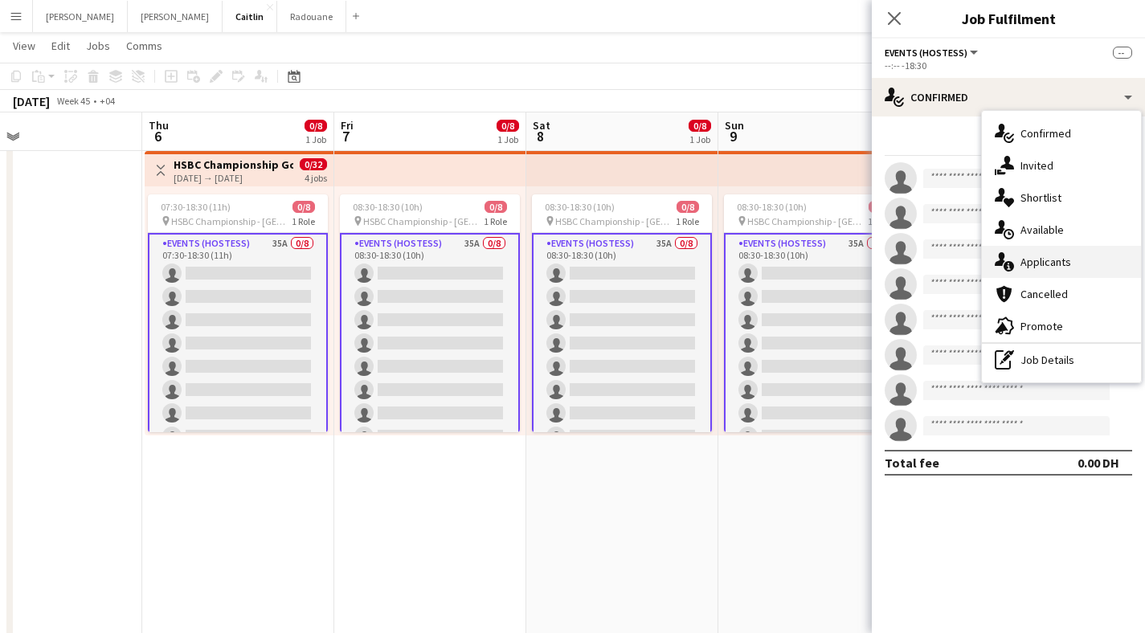
click at [1034, 266] on span "Applicants" at bounding box center [1046, 262] width 51 height 14
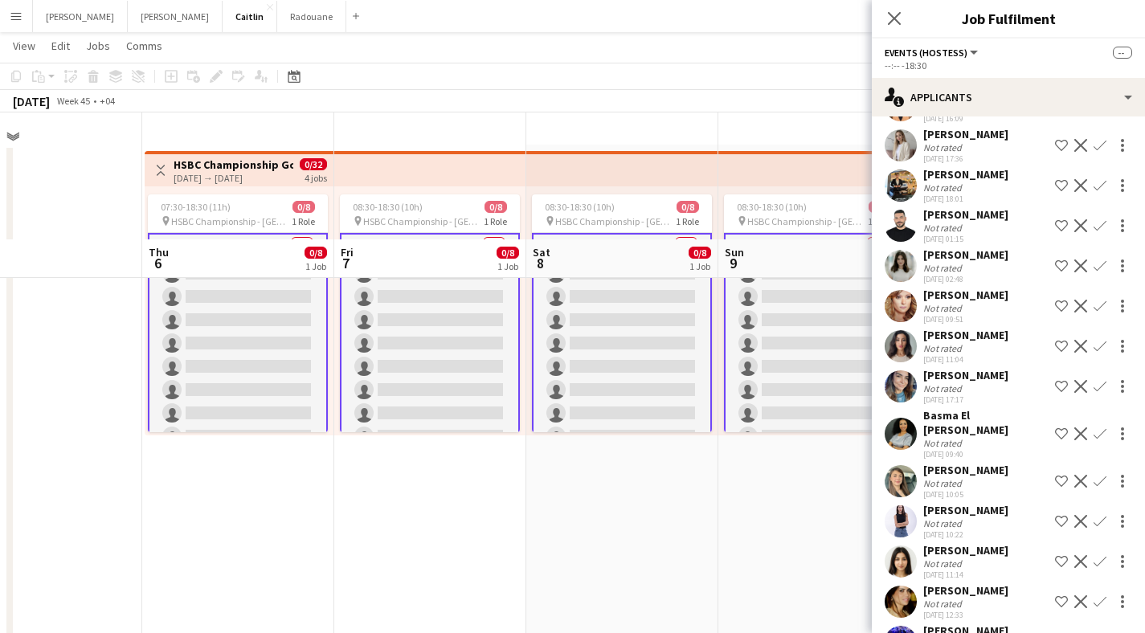
scroll to position [162, 0]
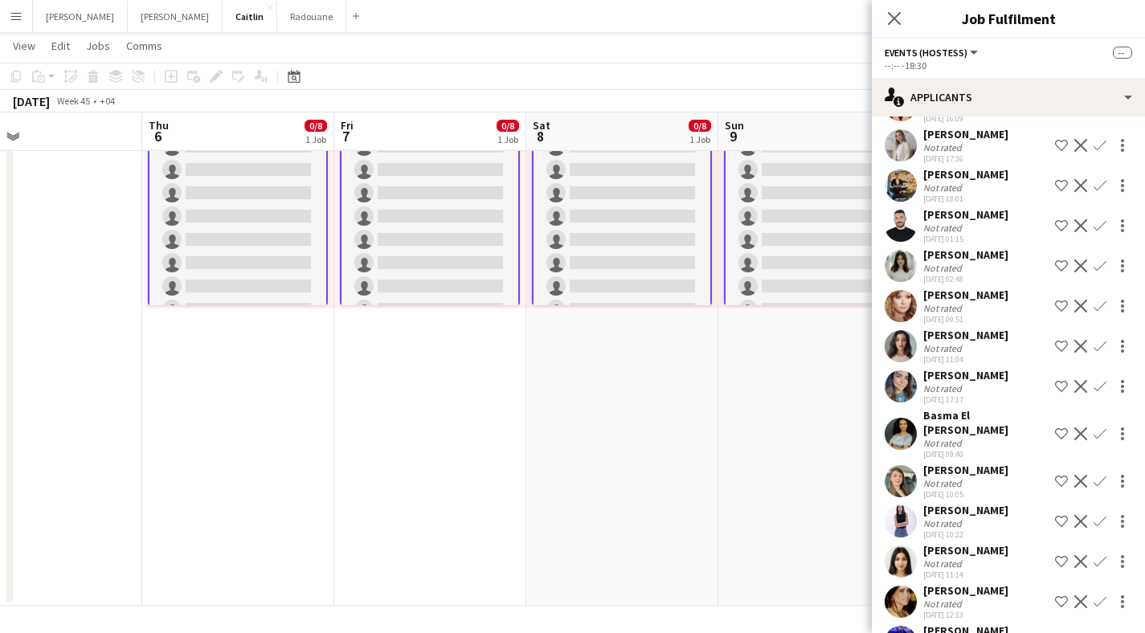
click at [953, 383] on div "Not rated" at bounding box center [944, 389] width 42 height 12
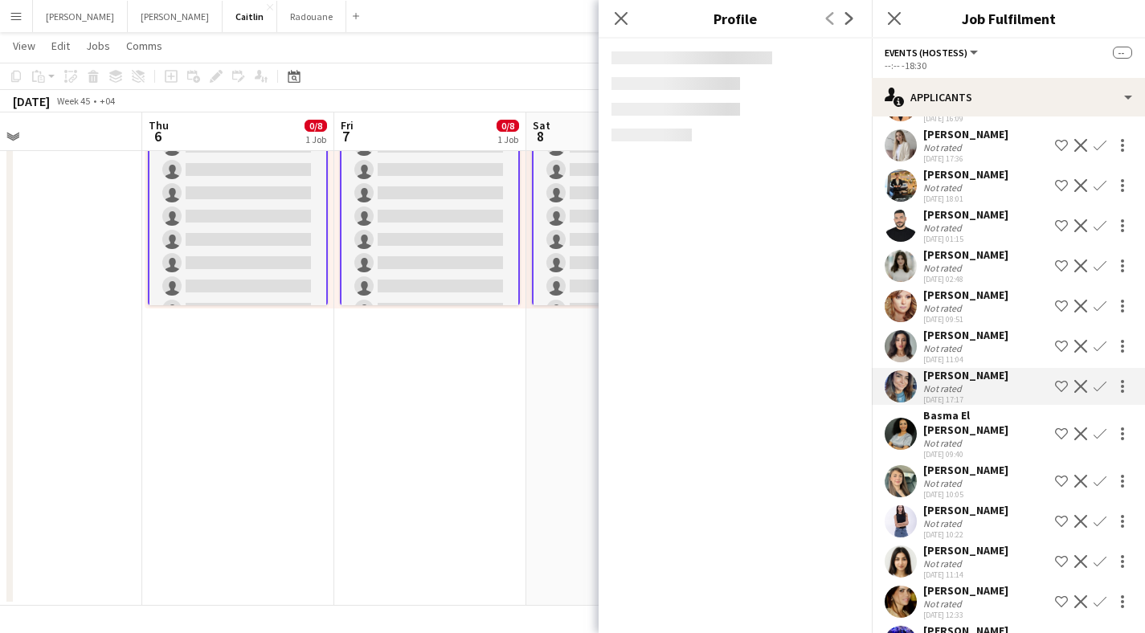
click at [940, 463] on div "[PERSON_NAME]" at bounding box center [965, 470] width 85 height 14
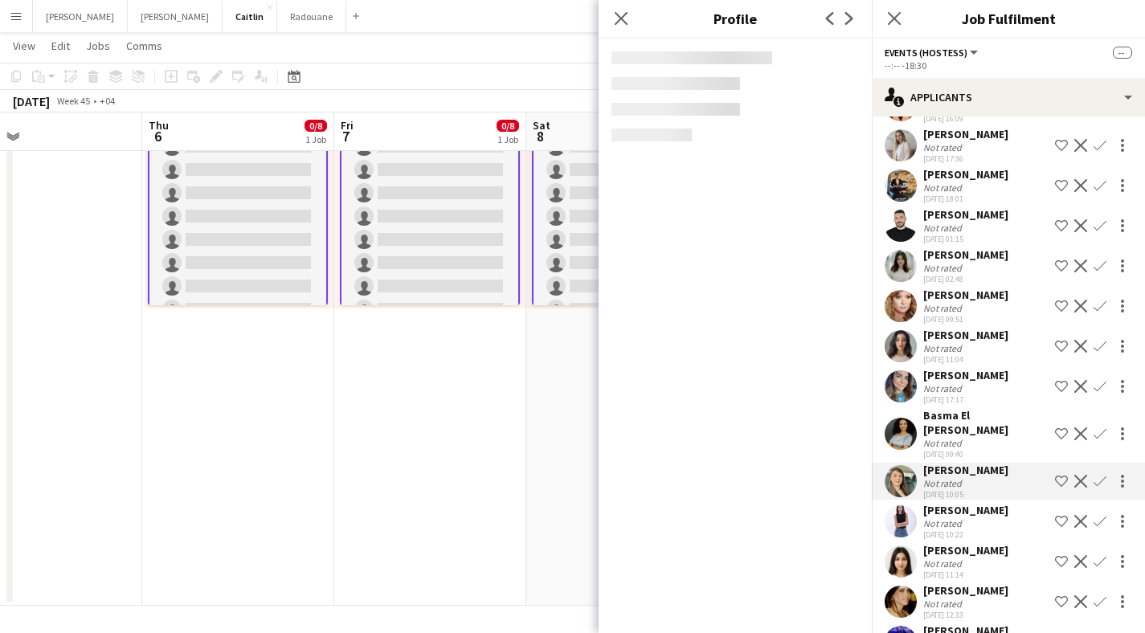
click at [958, 530] on div "[DATE] 10:22" at bounding box center [965, 535] width 85 height 10
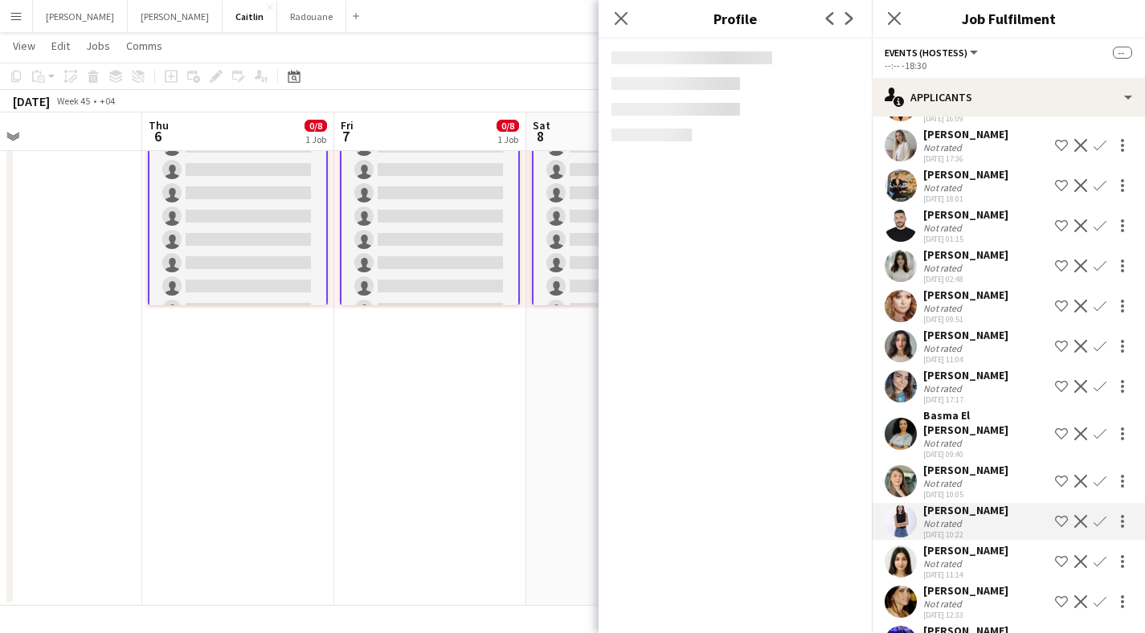
click at [956, 558] on div "Not rated" at bounding box center [944, 564] width 42 height 12
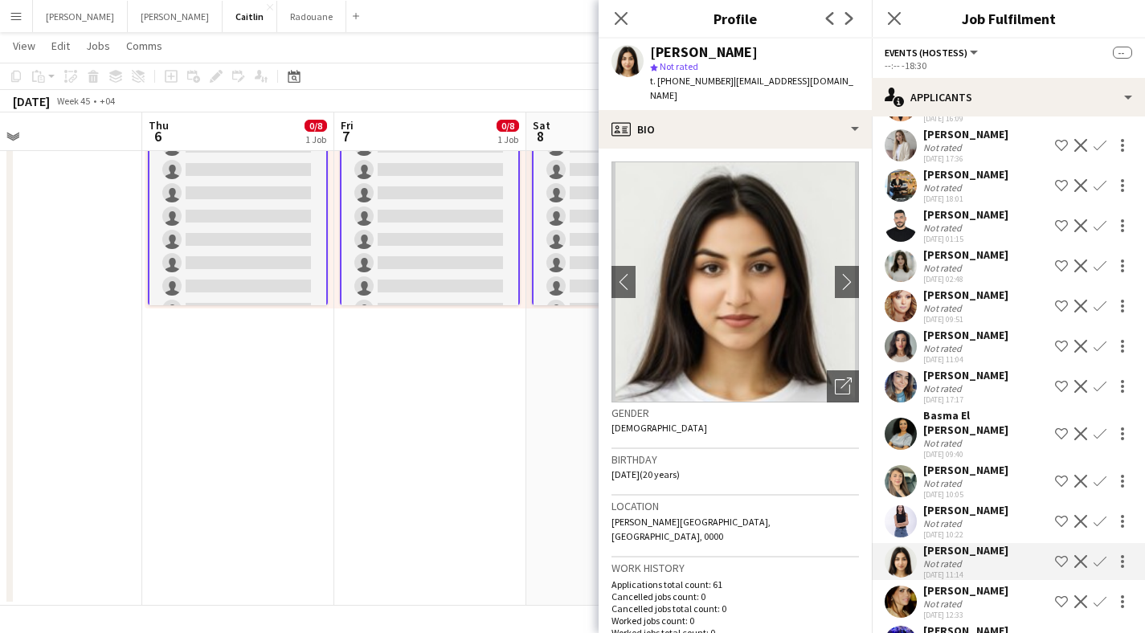
scroll to position [830, 0]
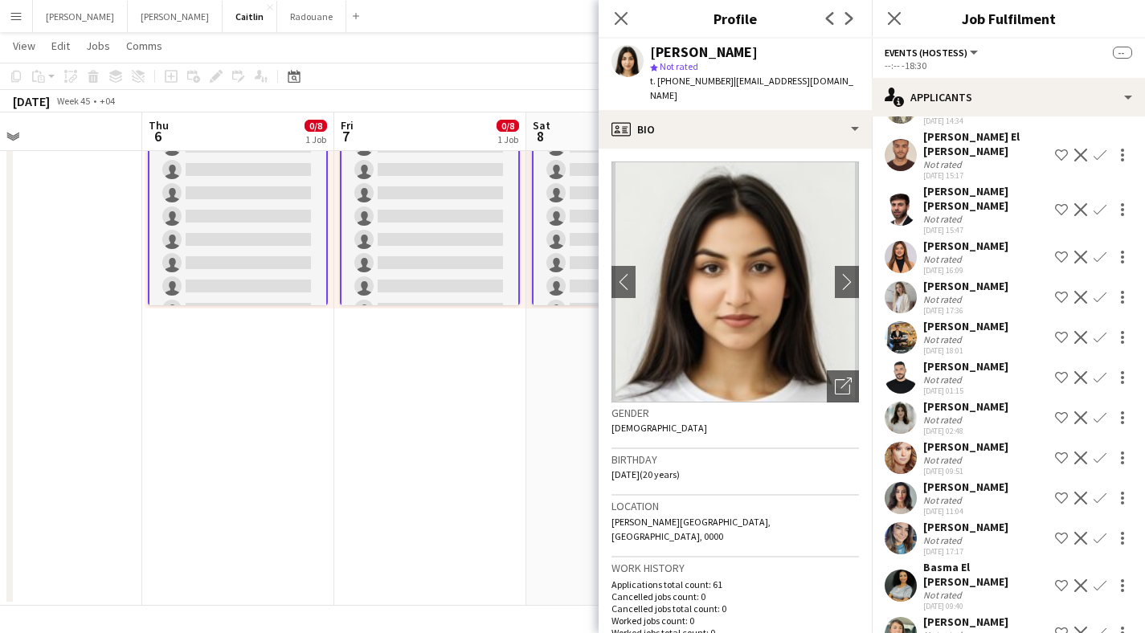
click at [936, 293] on div "Not rated" at bounding box center [944, 299] width 42 height 12
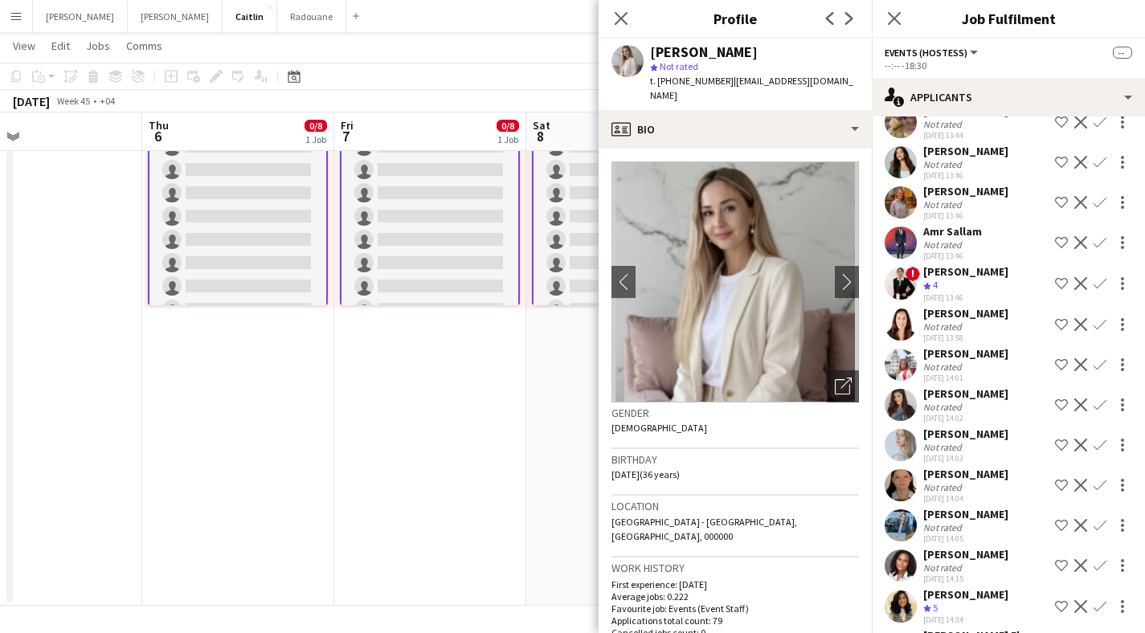
scroll to position [57, 0]
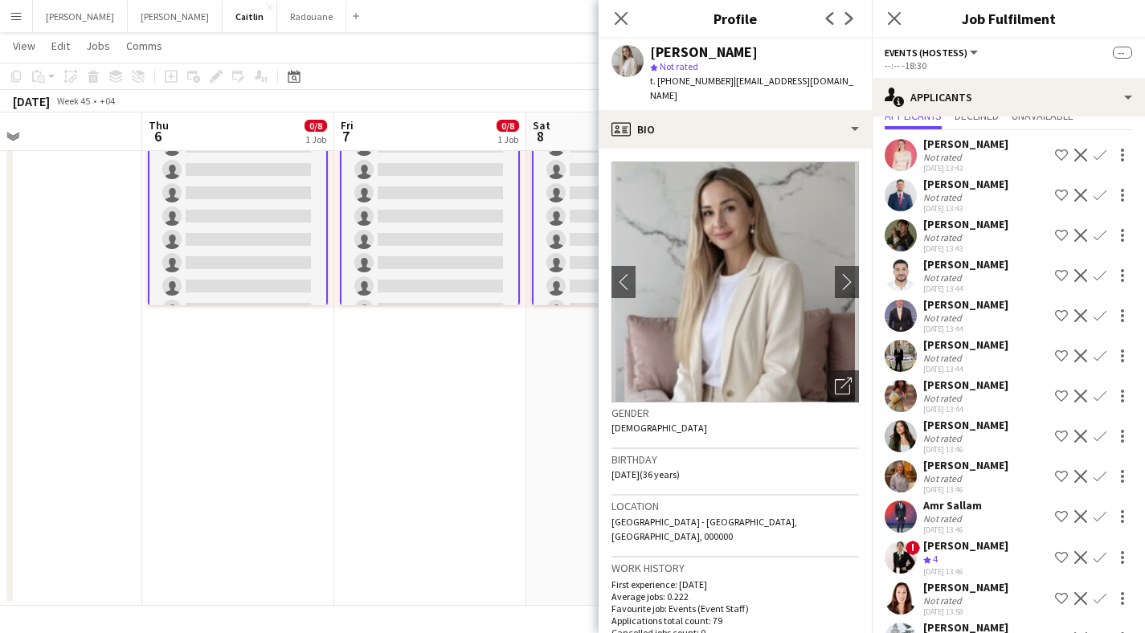
click at [948, 391] on div "[PERSON_NAME]" at bounding box center [965, 385] width 85 height 14
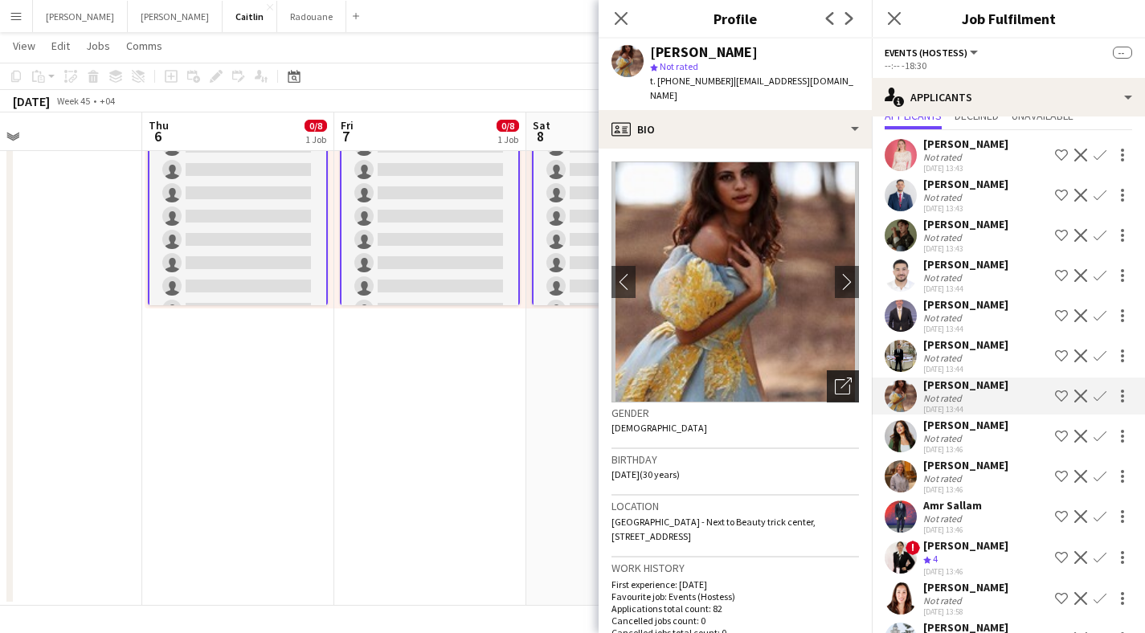
click at [833, 380] on div "Open photos pop-in" at bounding box center [843, 386] width 32 height 32
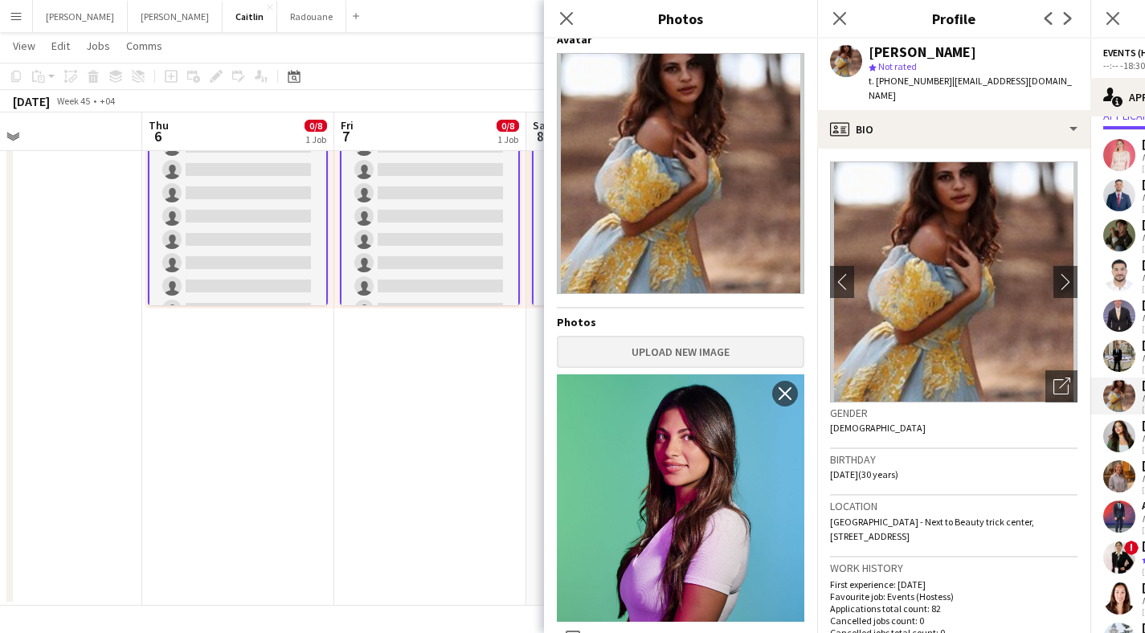
scroll to position [19, 0]
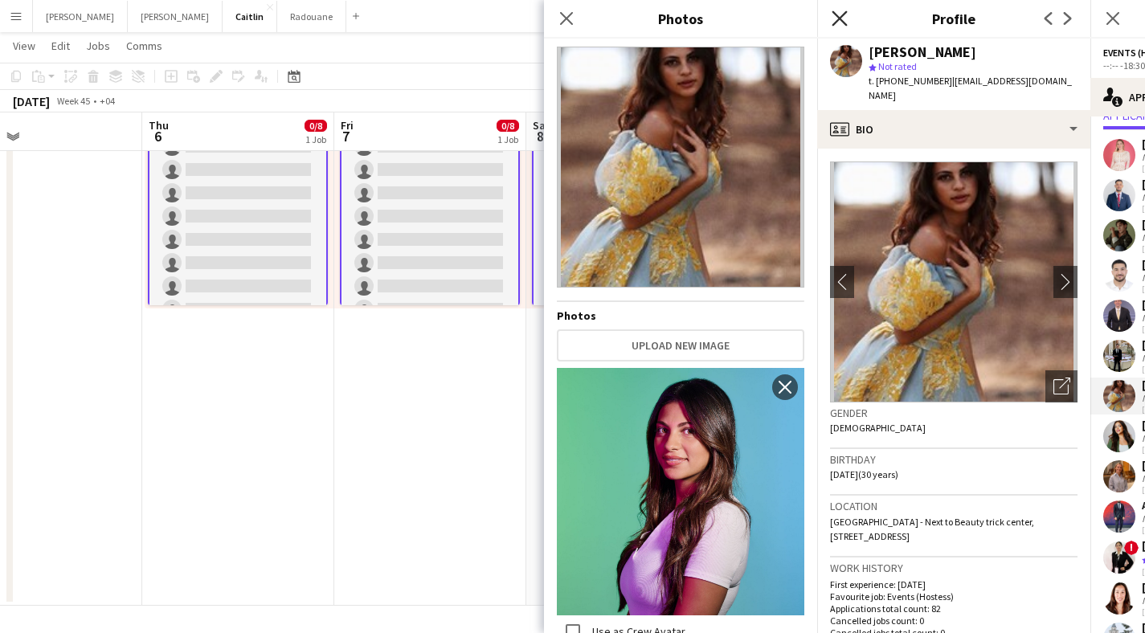
click at [834, 19] on icon "Close pop-in" at bounding box center [839, 17] width 15 height 15
